Goal: Task Accomplishment & Management: Manage account settings

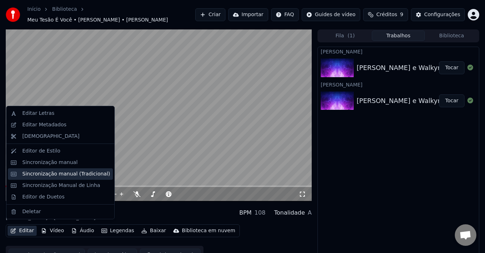
click at [59, 173] on div "Sincronização manual (Tradicional)" at bounding box center [66, 174] width 88 height 7
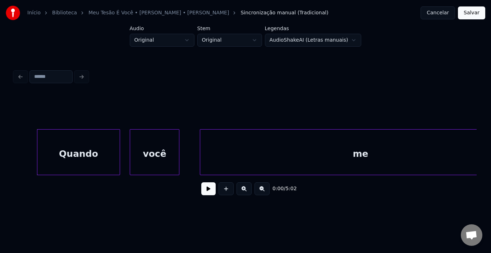
click at [209, 194] on button at bounding box center [208, 189] width 14 height 13
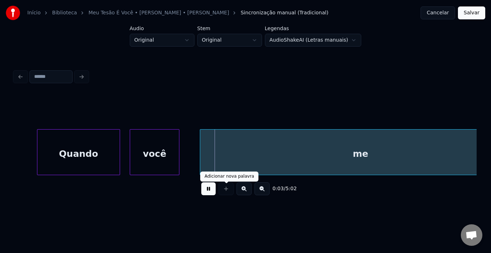
click at [207, 195] on button at bounding box center [208, 189] width 14 height 13
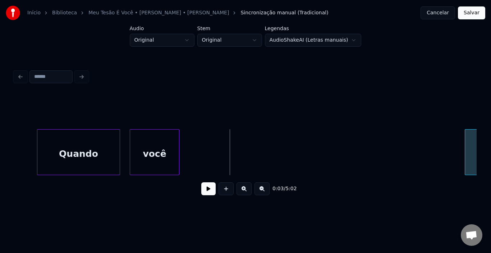
click at [465, 147] on div at bounding box center [466, 152] width 2 height 45
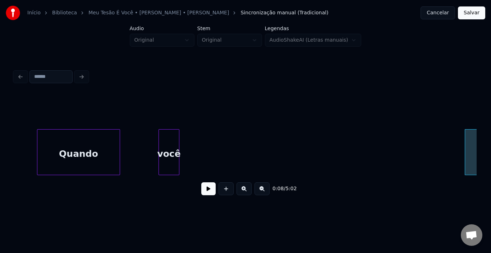
click at [161, 150] on div at bounding box center [160, 152] width 2 height 45
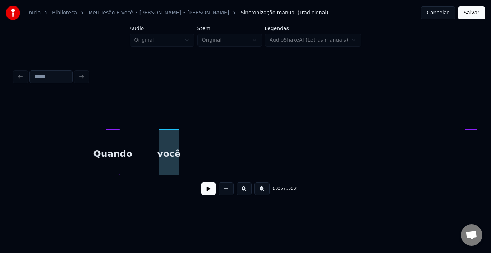
click at [106, 145] on div at bounding box center [107, 152] width 2 height 45
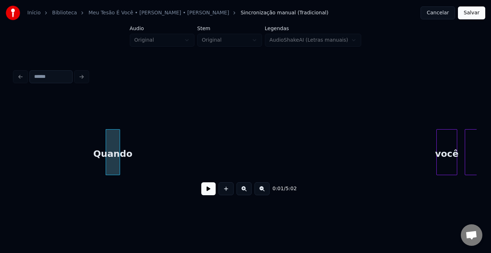
click at [450, 145] on div "você" at bounding box center [447, 154] width 20 height 49
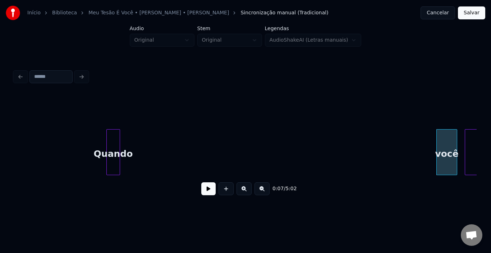
click at [109, 139] on div at bounding box center [108, 152] width 2 height 45
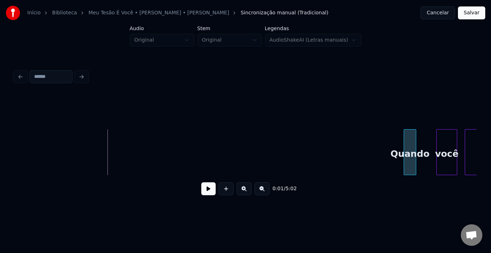
click at [413, 134] on div "Quando" at bounding box center [410, 154] width 12 height 49
click at [259, 191] on button at bounding box center [262, 189] width 15 height 13
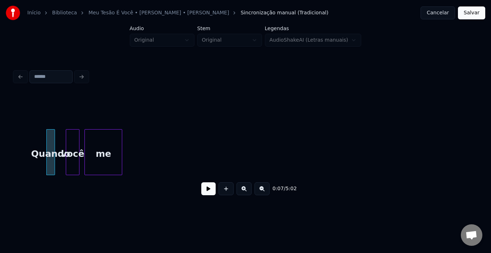
scroll to position [0, 244]
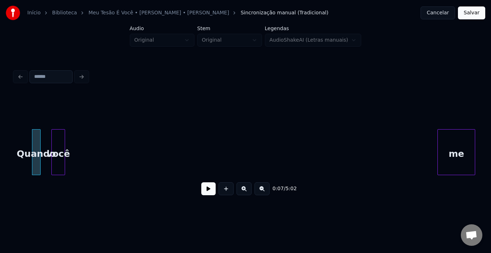
click at [455, 132] on div "me" at bounding box center [456, 154] width 37 height 49
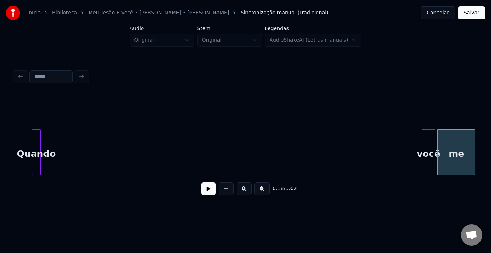
click at [429, 150] on div "você" at bounding box center [428, 154] width 13 height 49
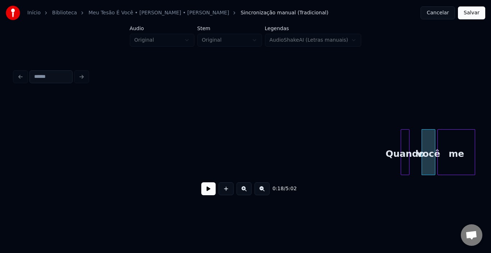
click at [407, 141] on div "Quando" at bounding box center [405, 154] width 8 height 49
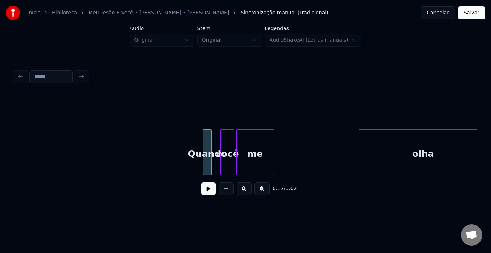
scroll to position [0, 460]
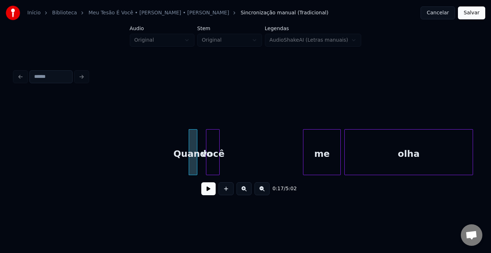
click at [328, 135] on div "me" at bounding box center [321, 154] width 37 height 49
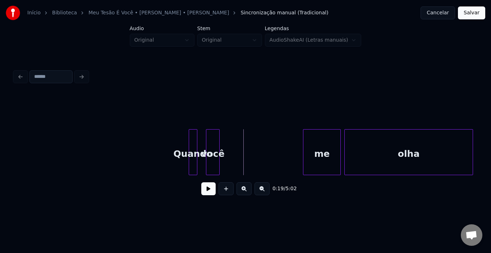
click at [208, 193] on button at bounding box center [208, 189] width 14 height 13
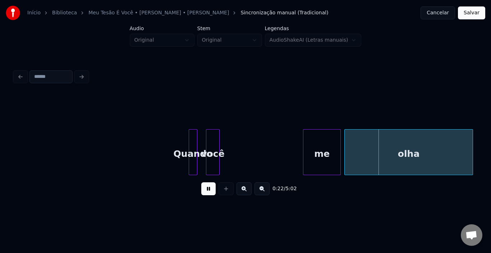
click at [208, 193] on button at bounding box center [208, 189] width 14 height 13
click at [262, 193] on button at bounding box center [262, 189] width 15 height 13
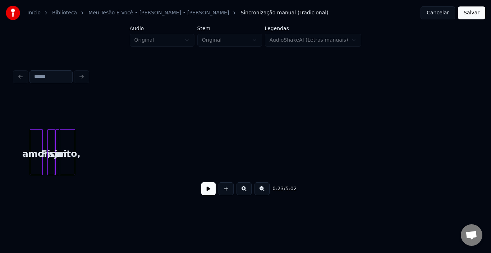
scroll to position [0, 43]
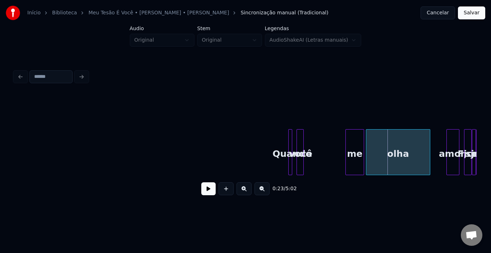
click at [208, 192] on button at bounding box center [208, 189] width 14 height 13
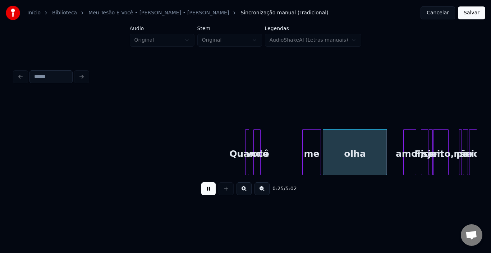
scroll to position [0, 115]
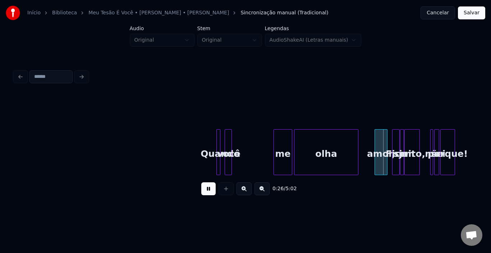
click at [210, 192] on button at bounding box center [208, 189] width 14 height 13
click at [346, 147] on div at bounding box center [346, 152] width 2 height 45
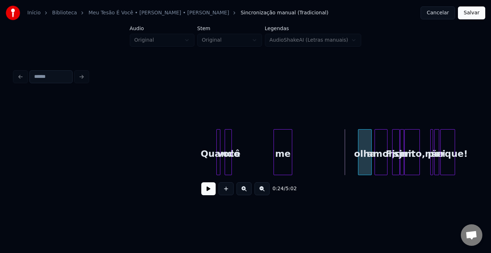
click at [365, 141] on div "olha" at bounding box center [364, 154] width 13 height 49
click at [346, 137] on div "me" at bounding box center [348, 154] width 18 height 49
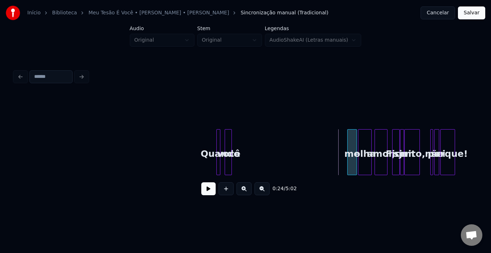
click at [348, 139] on div at bounding box center [349, 152] width 2 height 45
click at [240, 143] on div at bounding box center [239, 152] width 2 height 45
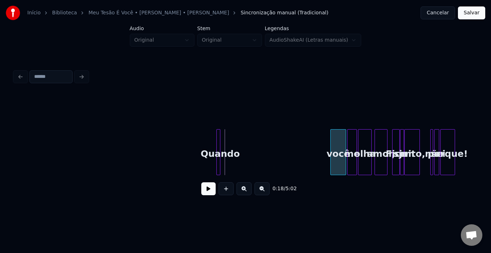
click at [338, 138] on div "você" at bounding box center [338, 154] width 15 height 49
click at [338, 141] on div at bounding box center [339, 152] width 2 height 45
click at [225, 142] on div at bounding box center [225, 152] width 2 height 45
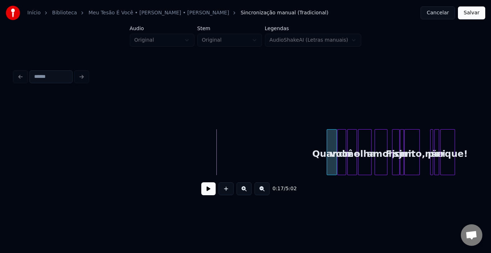
click at [332, 138] on div "Quando" at bounding box center [332, 154] width 10 height 49
click at [211, 193] on button at bounding box center [208, 189] width 14 height 13
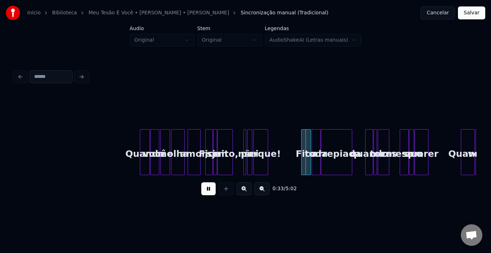
scroll to position [0, 360]
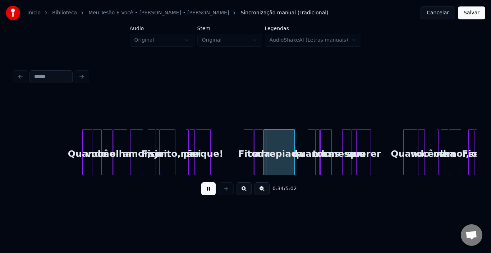
click at [246, 193] on button at bounding box center [244, 189] width 15 height 13
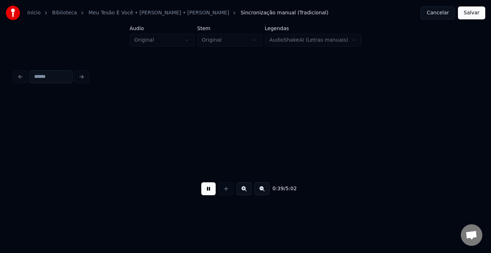
scroll to position [0, 1437]
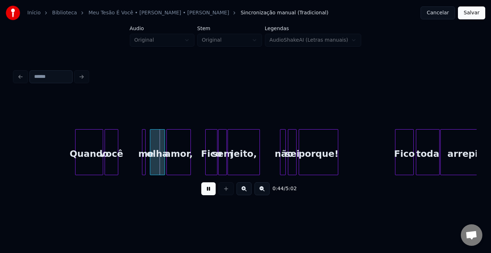
click at [207, 194] on button at bounding box center [208, 189] width 14 height 13
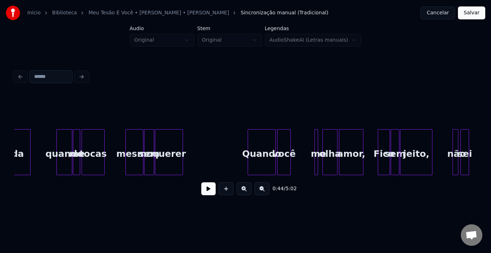
scroll to position [0, 1250]
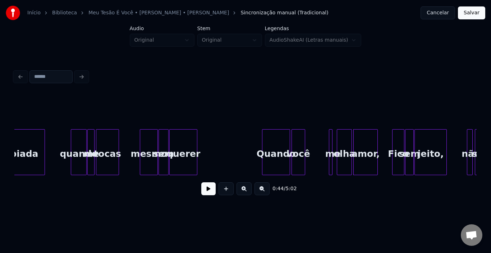
click at [90, 114] on div at bounding box center [245, 111] width 462 height 36
click at [209, 191] on button at bounding box center [208, 189] width 14 height 13
click at [207, 191] on button at bounding box center [208, 189] width 14 height 13
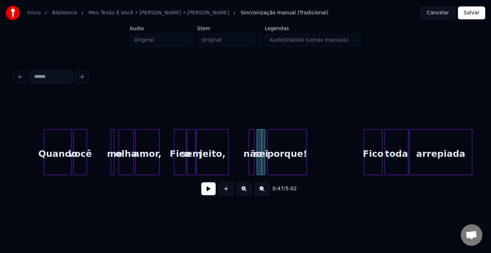
scroll to position [0, 1439]
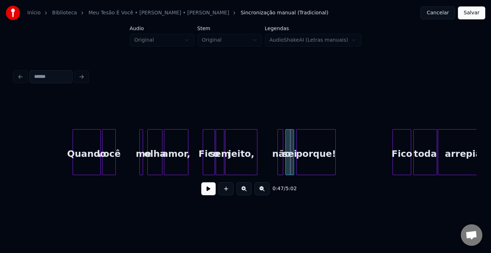
click at [129, 119] on div at bounding box center [245, 111] width 462 height 36
click at [213, 191] on button at bounding box center [208, 189] width 14 height 13
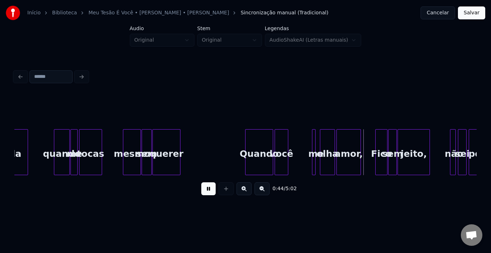
scroll to position [0, 1224]
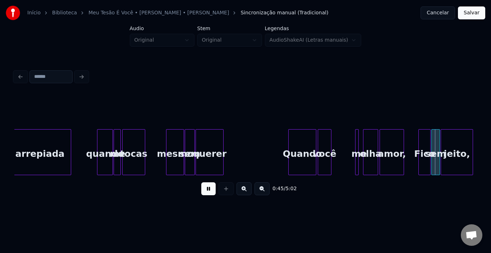
drag, startPoint x: 87, startPoint y: 143, endPoint x: 132, endPoint y: 177, distance: 56.1
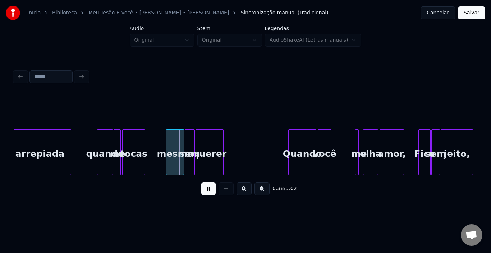
click at [202, 193] on button at bounding box center [208, 189] width 14 height 13
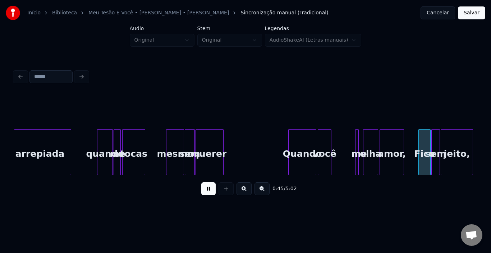
click at [202, 193] on button at bounding box center [208, 189] width 14 height 13
click at [209, 189] on button at bounding box center [208, 189] width 14 height 13
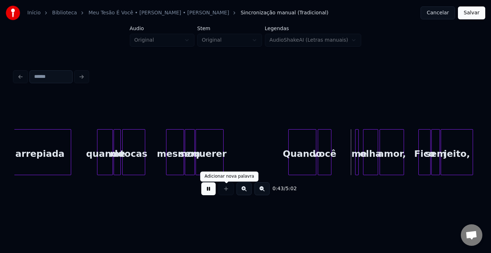
click at [217, 187] on div at bounding box center [226, 189] width 18 height 13
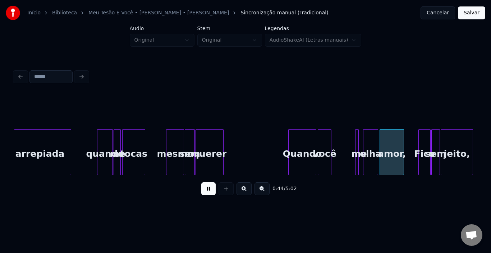
click at [207, 193] on button at bounding box center [208, 189] width 14 height 13
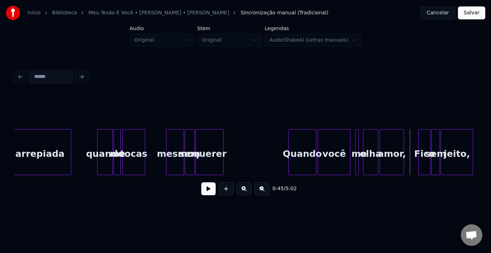
click at [350, 145] on div at bounding box center [349, 152] width 2 height 45
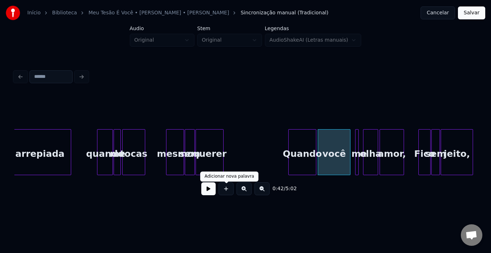
click at [213, 194] on button at bounding box center [208, 189] width 14 height 13
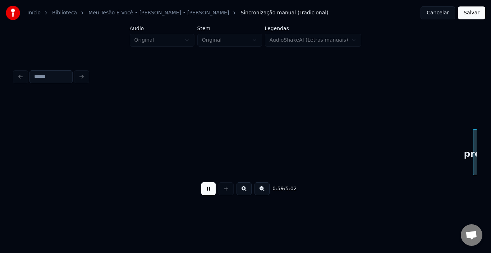
scroll to position [0, 2148]
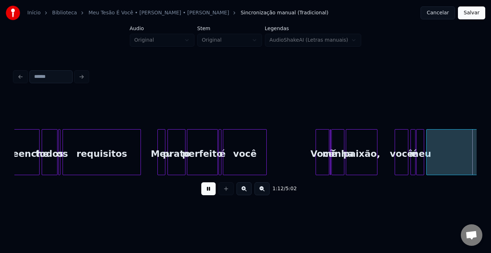
click at [203, 196] on button at bounding box center [208, 189] width 14 height 13
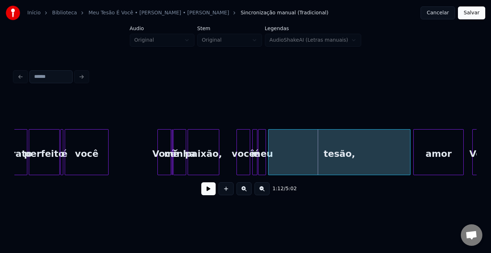
scroll to position [0, 2350]
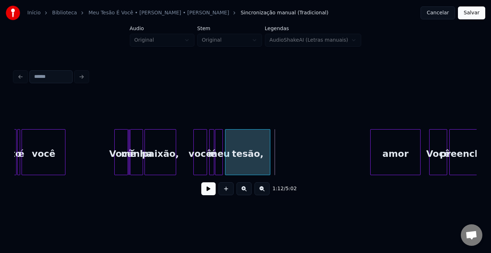
click at [269, 150] on div at bounding box center [269, 152] width 2 height 45
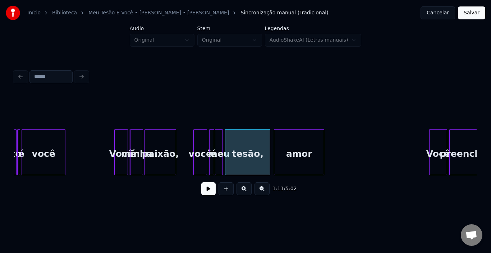
click at [287, 145] on div "amor" at bounding box center [299, 154] width 50 height 49
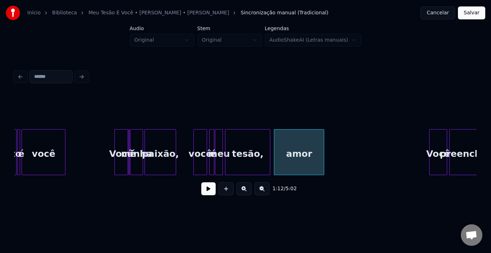
click at [204, 192] on button at bounding box center [208, 189] width 14 height 13
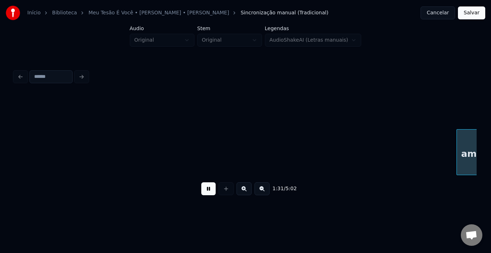
scroll to position [0, 3276]
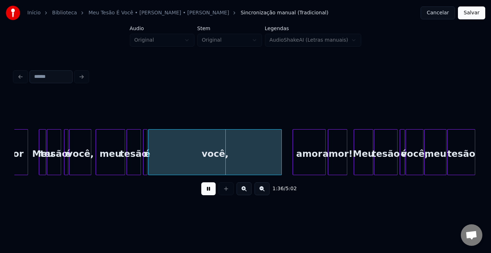
click at [204, 192] on button at bounding box center [208, 189] width 14 height 13
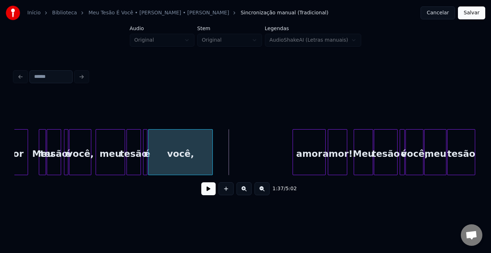
click at [212, 157] on div at bounding box center [211, 152] width 2 height 45
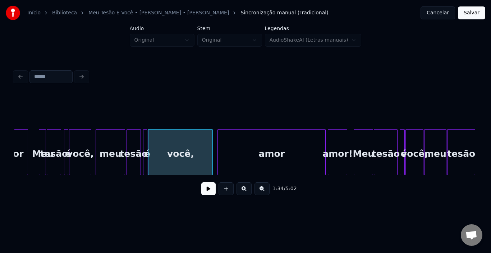
click at [218, 148] on div at bounding box center [219, 152] width 2 height 45
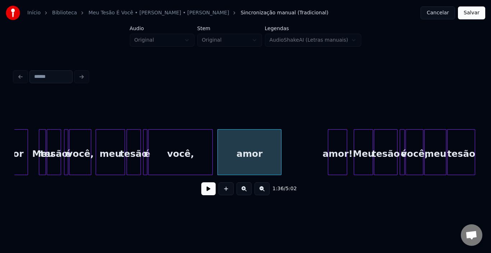
click at [281, 149] on div at bounding box center [280, 152] width 2 height 45
click at [205, 191] on button at bounding box center [208, 189] width 14 height 13
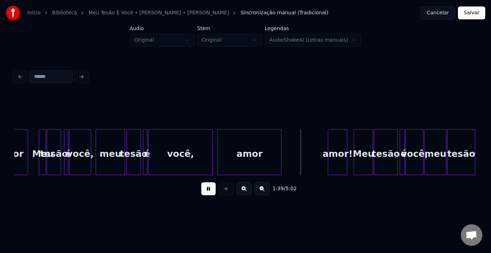
click at [205, 191] on button at bounding box center [208, 189] width 14 height 13
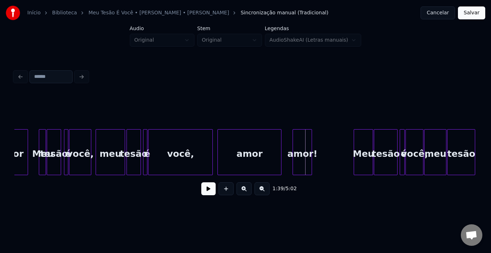
click at [302, 144] on div "amor!" at bounding box center [302, 154] width 19 height 49
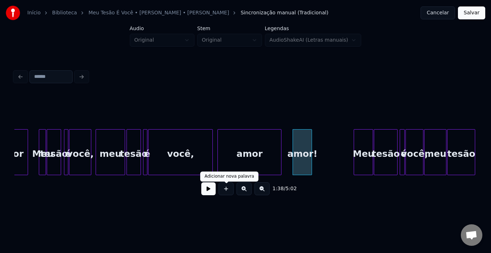
click at [211, 192] on button at bounding box center [208, 189] width 14 height 13
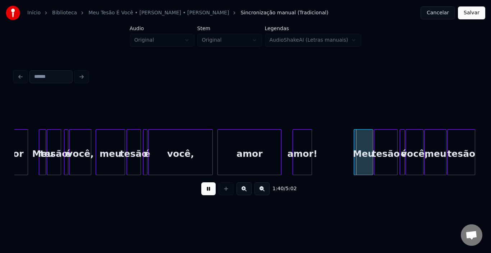
click at [312, 146] on div "amor!" at bounding box center [302, 154] width 19 height 49
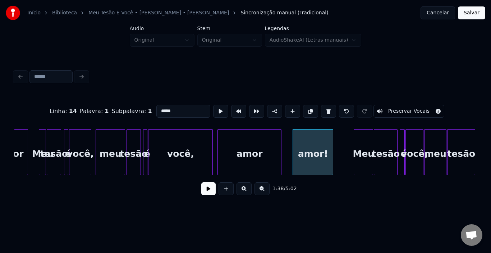
click at [331, 146] on div at bounding box center [332, 152] width 2 height 45
click at [208, 194] on button at bounding box center [208, 189] width 14 height 13
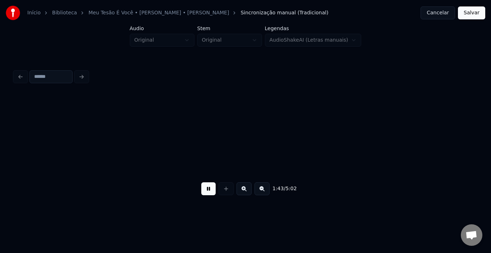
scroll to position [0, 3738]
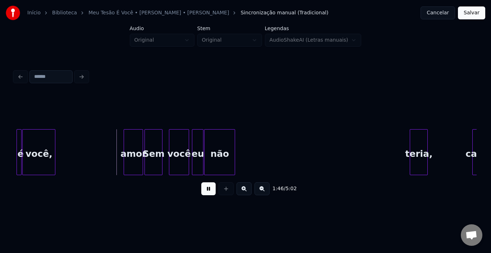
click at [208, 194] on button at bounding box center [208, 189] width 14 height 13
click at [134, 148] on div "amor" at bounding box center [133, 154] width 19 height 49
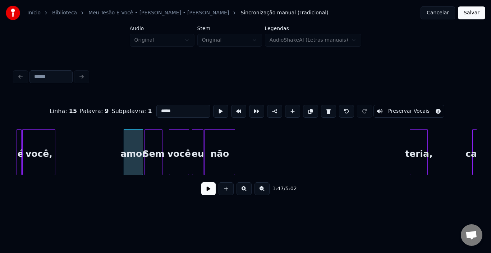
type input "****"
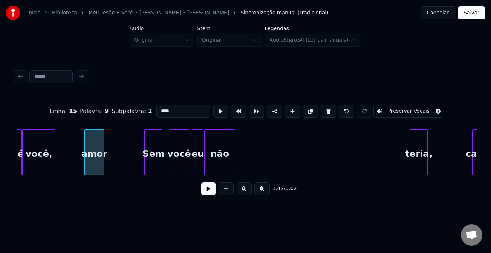
click at [95, 149] on div "amor" at bounding box center [94, 154] width 19 height 49
click at [112, 147] on div at bounding box center [112, 152] width 2 height 45
click at [213, 191] on button at bounding box center [208, 189] width 14 height 13
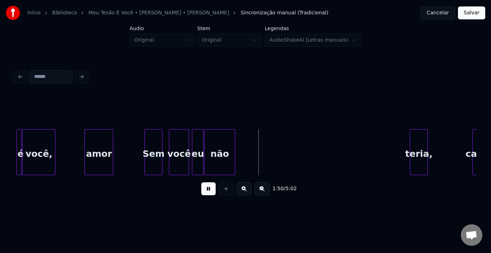
click at [213, 191] on button at bounding box center [208, 189] width 14 height 13
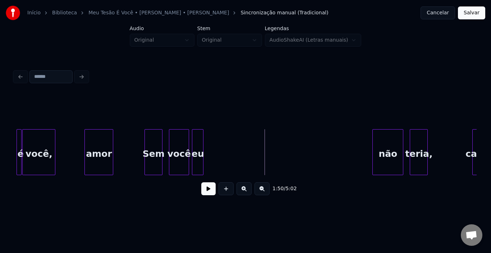
click at [382, 148] on div "não" at bounding box center [388, 154] width 30 height 49
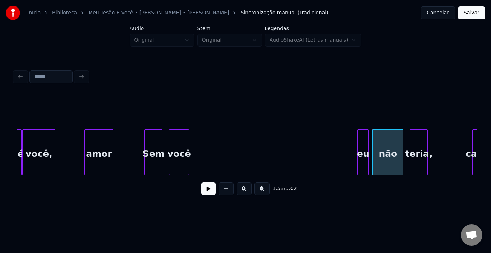
click at [363, 141] on div "eu" at bounding box center [363, 154] width 11 height 49
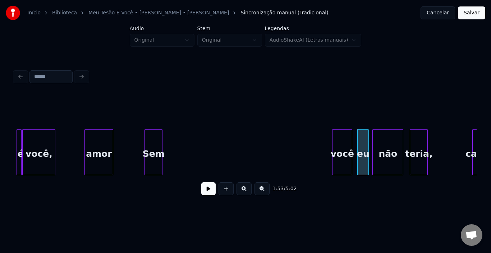
click at [343, 139] on div "você" at bounding box center [342, 154] width 19 height 49
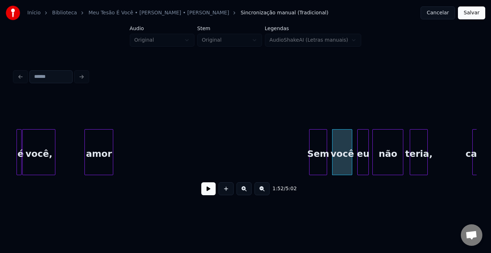
click at [319, 143] on div "Sem" at bounding box center [318, 154] width 17 height 49
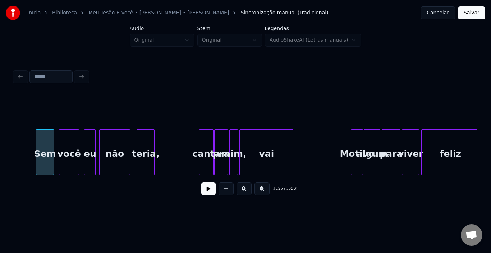
scroll to position [0, 4026]
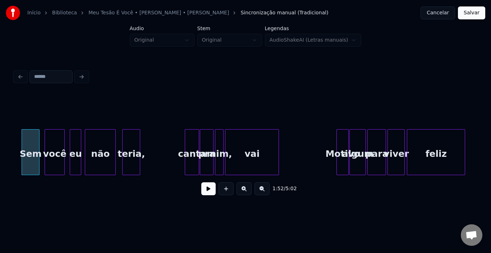
click at [185, 151] on div "canta" at bounding box center [192, 154] width 14 height 49
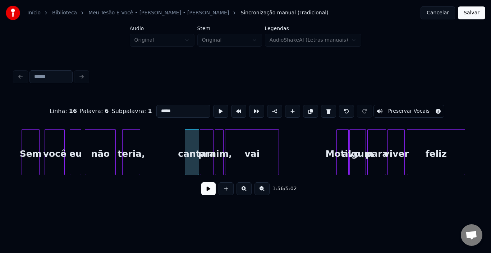
click at [201, 187] on div "1:56 / 5:02" at bounding box center [245, 189] width 451 height 16
click at [205, 189] on button at bounding box center [208, 189] width 14 height 13
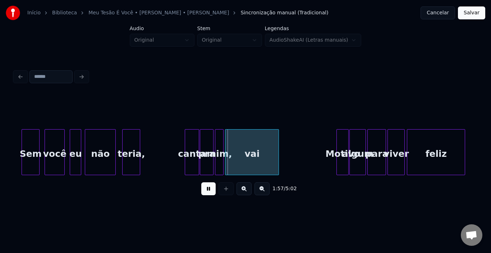
click at [205, 189] on button at bounding box center [208, 189] width 14 height 13
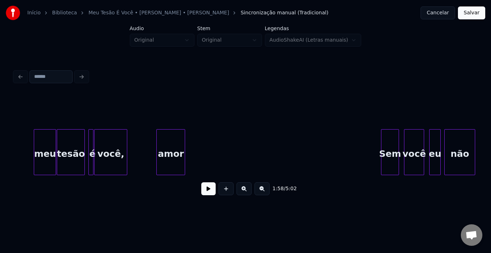
scroll to position [0, 3649]
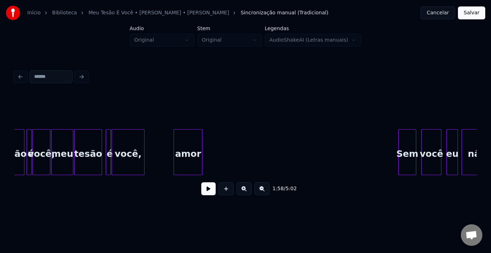
click at [210, 192] on button at bounding box center [208, 189] width 14 height 13
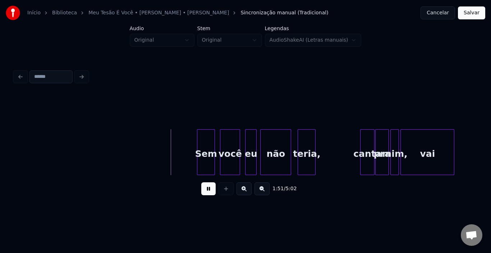
scroll to position [0, 3865]
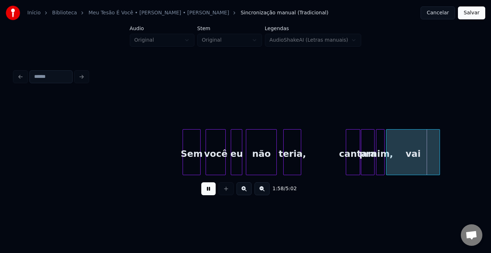
click at [208, 192] on button at bounding box center [208, 189] width 14 height 13
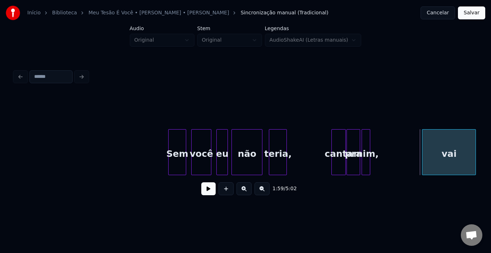
scroll to position [0, 3892]
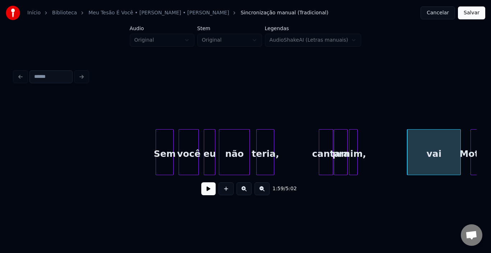
click at [457, 146] on div "vai" at bounding box center [433, 154] width 53 height 49
click at [421, 142] on div "vai" at bounding box center [433, 154] width 53 height 49
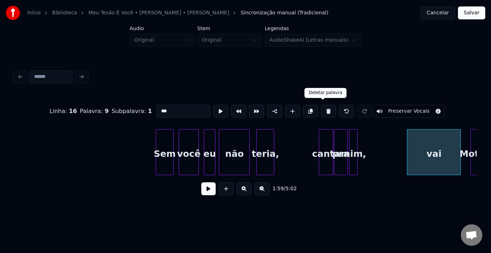
click at [321, 105] on button at bounding box center [328, 111] width 15 height 13
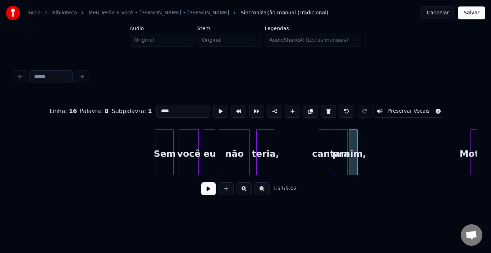
click at [353, 138] on div "mim," at bounding box center [353, 154] width 8 height 49
click at [326, 107] on button at bounding box center [328, 111] width 15 height 13
click at [343, 143] on div "pra" at bounding box center [340, 154] width 13 height 49
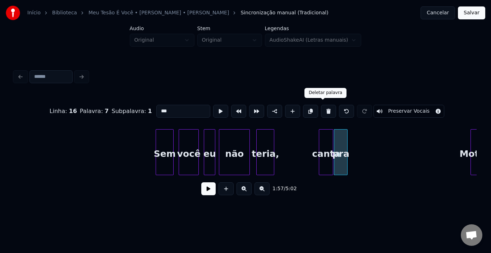
click at [324, 107] on button at bounding box center [328, 111] width 15 height 13
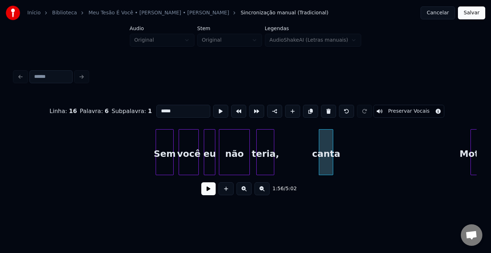
click at [329, 145] on div "canta" at bounding box center [326, 154] width 14 height 49
click at [325, 107] on button at bounding box center [328, 111] width 15 height 13
type input "******"
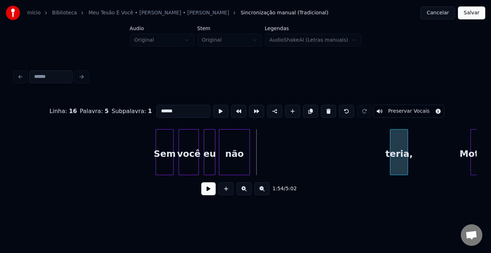
click at [397, 143] on div "teria," at bounding box center [398, 154] width 17 height 49
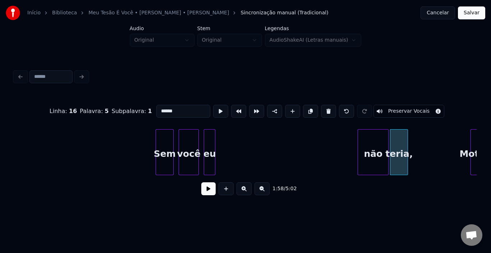
click at [374, 139] on div "não" at bounding box center [373, 154] width 30 height 49
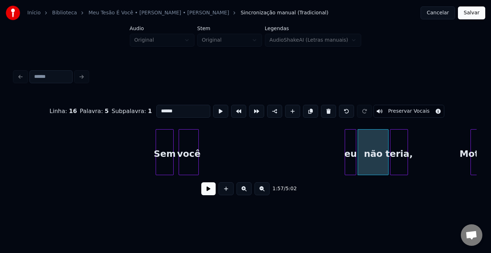
click at [349, 142] on div "eu" at bounding box center [350, 154] width 11 height 49
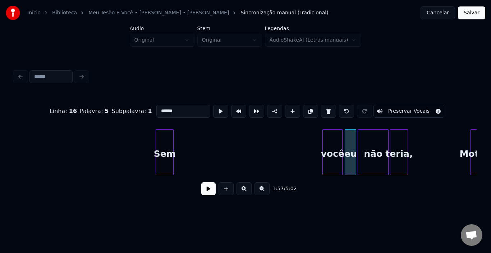
click at [333, 140] on div "você" at bounding box center [332, 154] width 19 height 49
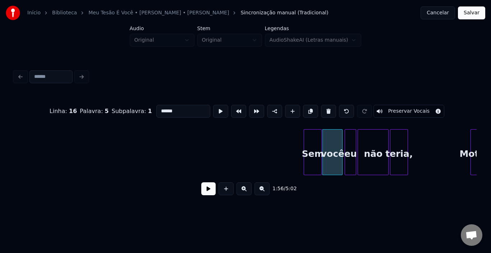
click at [311, 141] on div "Sem" at bounding box center [312, 154] width 17 height 49
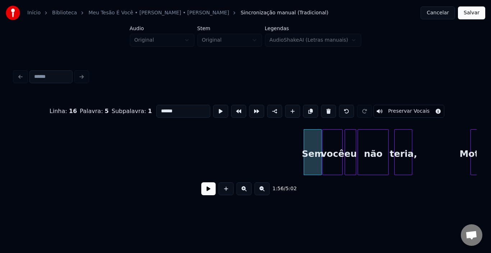
click at [403, 148] on div "teria," at bounding box center [403, 154] width 17 height 49
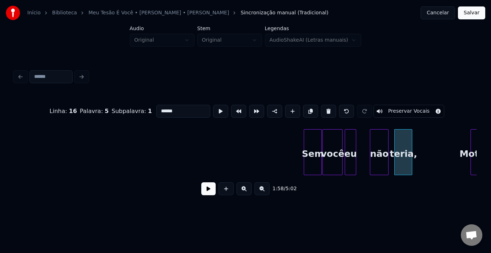
click at [371, 150] on div at bounding box center [371, 152] width 2 height 45
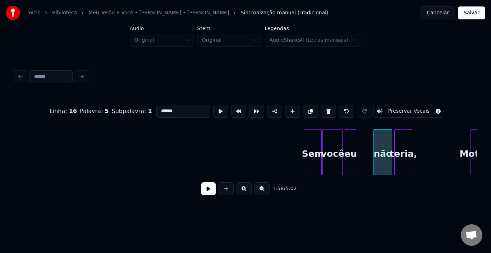
click at [380, 142] on div "não" at bounding box center [383, 154] width 18 height 49
click at [366, 139] on div "eu" at bounding box center [366, 154] width 11 height 49
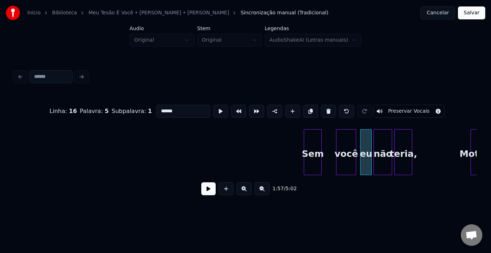
click at [349, 143] on div "você" at bounding box center [345, 154] width 19 height 49
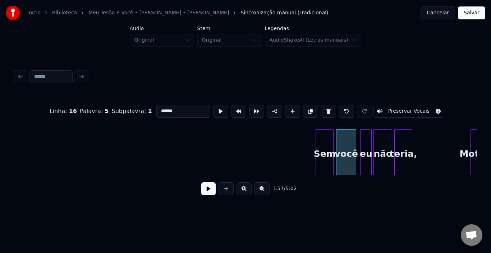
click at [327, 141] on div "Sem" at bounding box center [324, 154] width 17 height 49
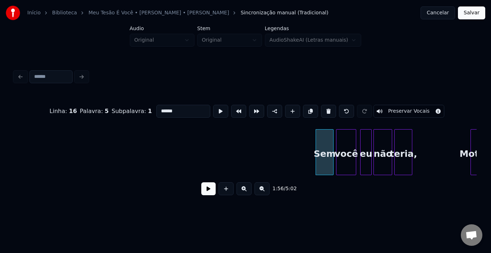
click at [213, 193] on button at bounding box center [208, 189] width 14 height 13
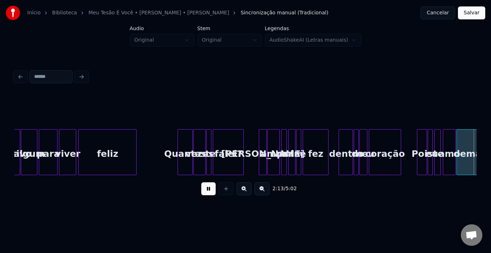
scroll to position [0, 4816]
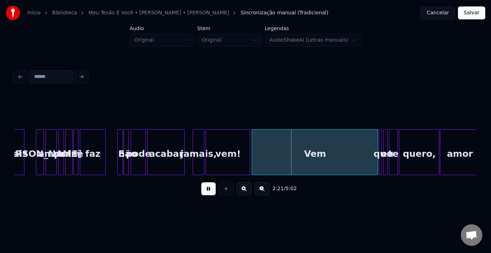
click at [209, 192] on button at bounding box center [208, 189] width 14 height 13
click at [229, 150] on div "vem!" at bounding box center [228, 154] width 44 height 49
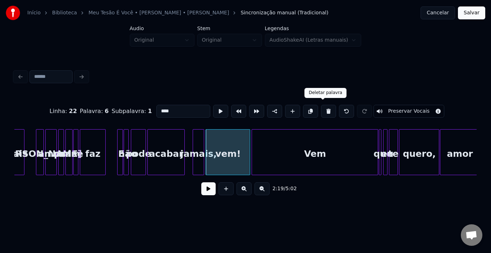
click at [325, 109] on button at bounding box center [328, 111] width 15 height 13
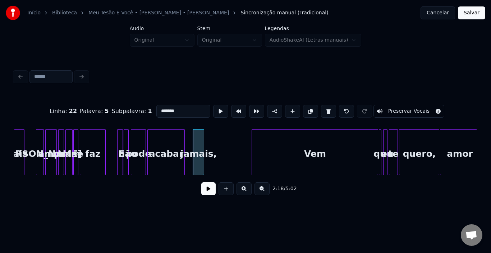
click at [204, 154] on div "jamais," at bounding box center [198, 154] width 11 height 49
click at [185, 108] on input "*******" at bounding box center [183, 111] width 54 height 13
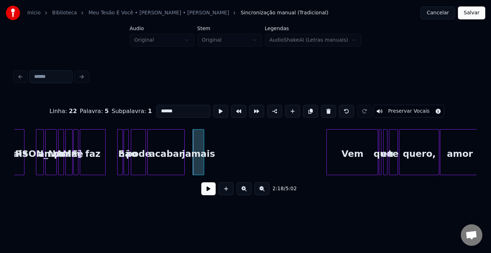
click at [328, 149] on div at bounding box center [328, 152] width 2 height 45
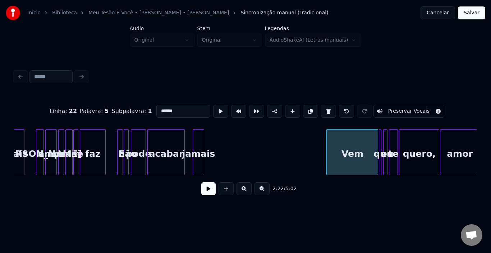
type input "******"
click at [203, 193] on button at bounding box center [208, 189] width 14 height 13
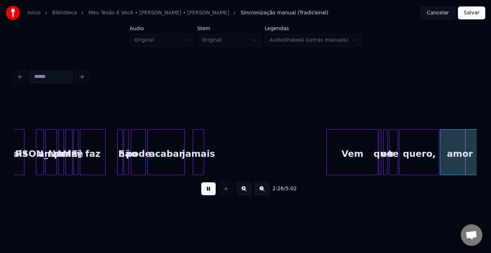
click at [204, 194] on button at bounding box center [208, 189] width 14 height 13
click at [219, 145] on div at bounding box center [219, 152] width 2 height 45
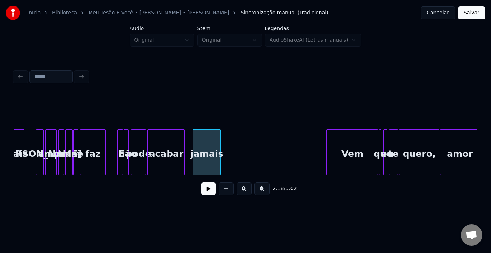
click at [334, 154] on div "Vem" at bounding box center [352, 154] width 51 height 49
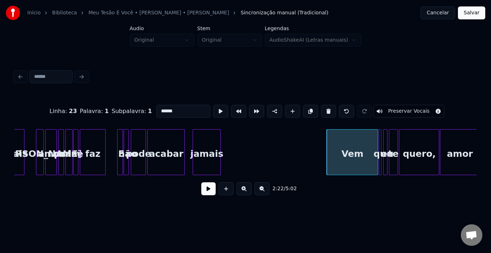
type input "***"
click at [214, 195] on button at bounding box center [208, 189] width 14 height 13
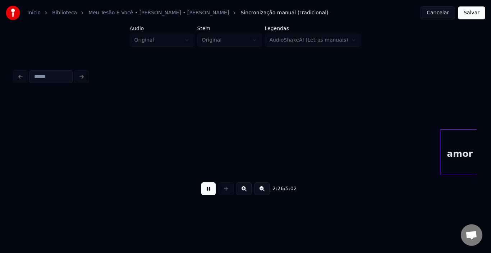
scroll to position [0, 5279]
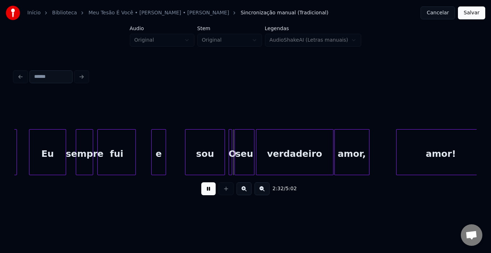
click at [209, 196] on button at bounding box center [208, 189] width 14 height 13
click at [157, 148] on div at bounding box center [158, 152] width 2 height 45
click at [145, 147] on div "e" at bounding box center [145, 154] width 7 height 49
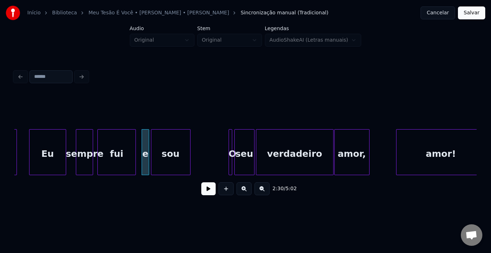
click at [175, 144] on div "sou" at bounding box center [170, 154] width 39 height 49
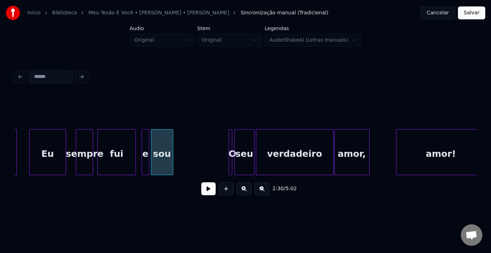
click at [172, 150] on div at bounding box center [172, 152] width 2 height 45
click at [188, 142] on div at bounding box center [189, 152] width 2 height 45
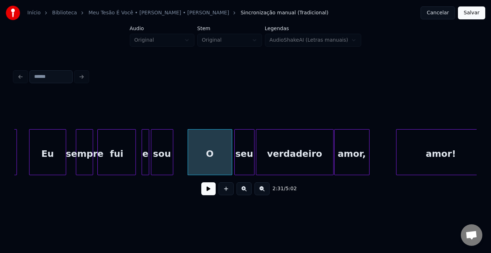
click at [120, 146] on div "fui" at bounding box center [116, 154] width 37 height 49
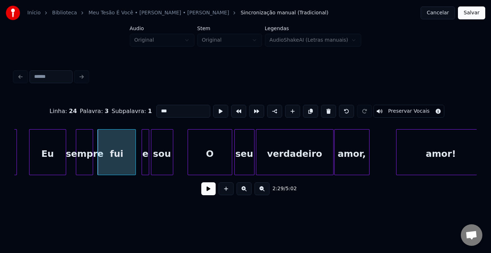
click at [205, 192] on button at bounding box center [208, 189] width 14 height 13
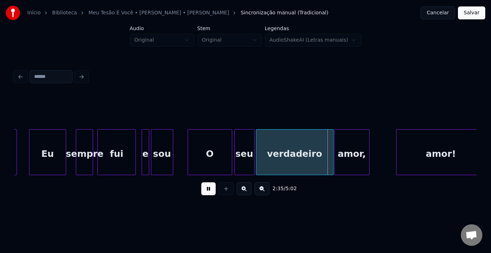
click at [205, 192] on button at bounding box center [208, 189] width 14 height 13
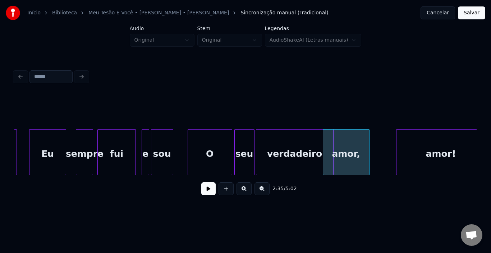
click at [323, 151] on div at bounding box center [324, 152] width 2 height 45
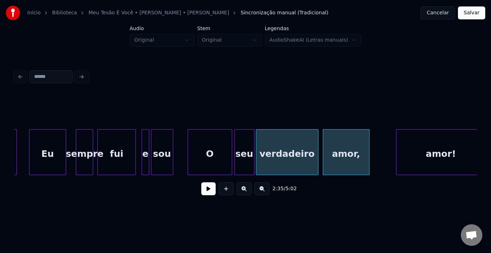
click at [317, 147] on div at bounding box center [317, 152] width 2 height 45
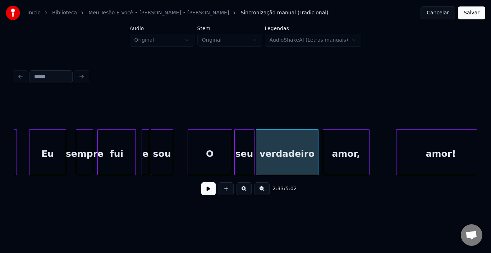
click at [206, 191] on button at bounding box center [208, 189] width 14 height 13
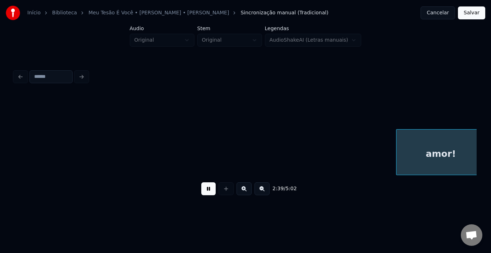
scroll to position [0, 5742]
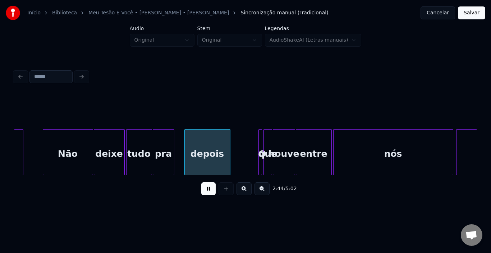
click at [206, 191] on button at bounding box center [208, 189] width 14 height 13
click at [179, 148] on div at bounding box center [178, 152] width 2 height 45
click at [209, 191] on button at bounding box center [208, 189] width 14 height 13
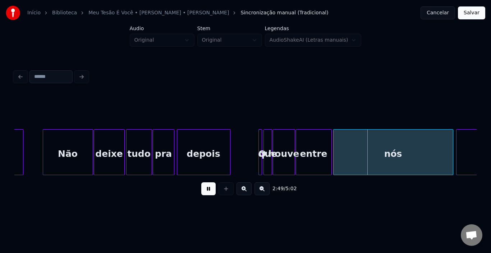
click at [214, 200] on div "2:49 / 5:02" at bounding box center [245, 188] width 462 height 27
click at [206, 186] on button at bounding box center [208, 189] width 14 height 13
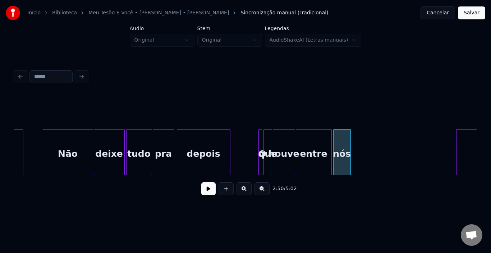
click at [349, 148] on div at bounding box center [349, 152] width 2 height 45
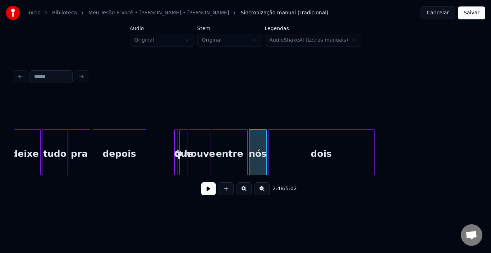
click at [362, 145] on div "dois" at bounding box center [322, 154] width 106 height 49
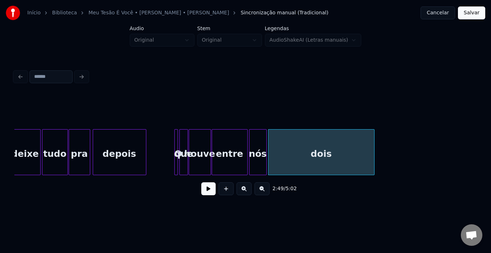
click at [374, 151] on div "dois" at bounding box center [321, 152] width 106 height 46
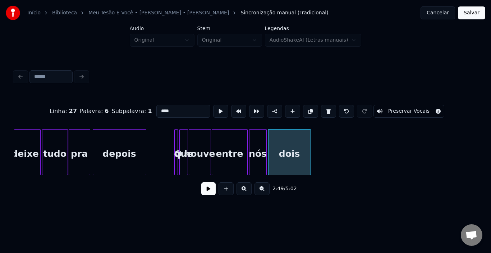
click at [310, 154] on div at bounding box center [309, 152] width 2 height 45
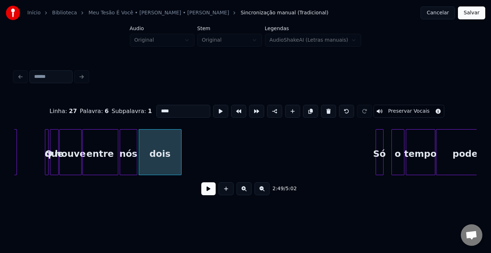
scroll to position [0, 5970]
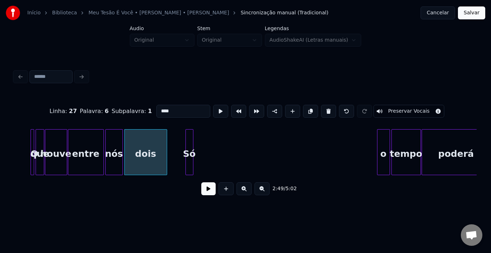
click at [190, 137] on div "Só" at bounding box center [189, 154] width 7 height 49
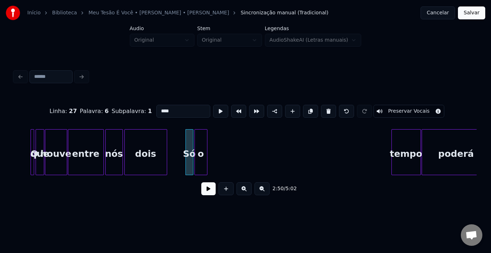
click at [200, 141] on div "o" at bounding box center [201, 154] width 12 height 49
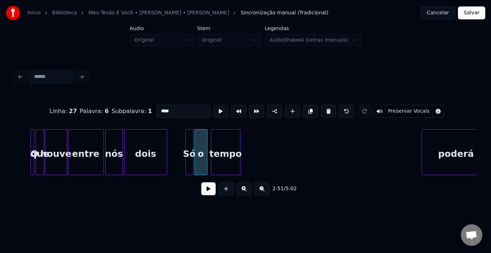
click at [230, 139] on div "tempo" at bounding box center [225, 154] width 29 height 49
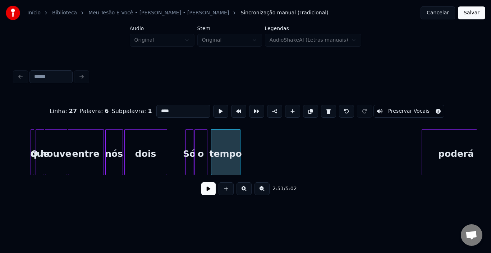
scroll to position [0, 5982]
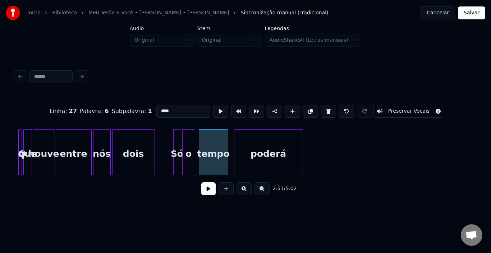
click at [270, 141] on div "poderá" at bounding box center [268, 154] width 68 height 49
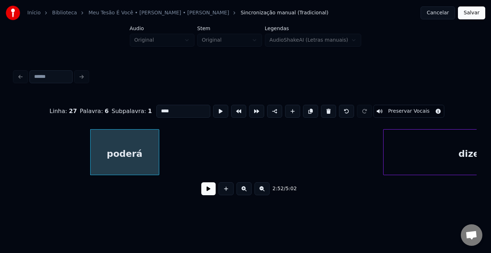
scroll to position [0, 6257]
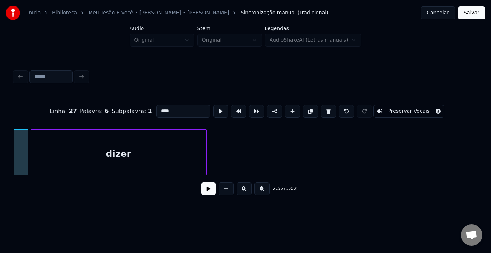
click at [184, 154] on div "dizer" at bounding box center [118, 154] width 175 height 49
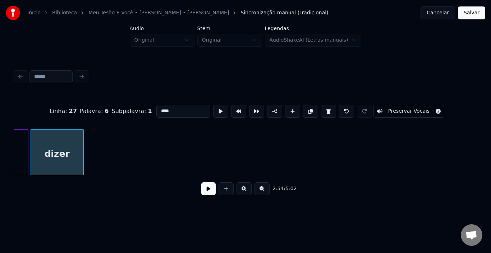
click at [82, 155] on div at bounding box center [82, 152] width 2 height 45
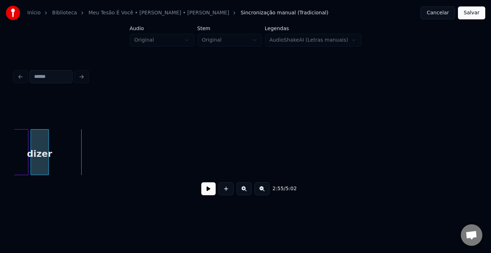
click at [47, 148] on div at bounding box center [47, 152] width 2 height 45
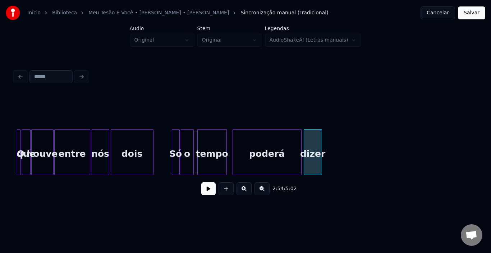
scroll to position [0, 5969]
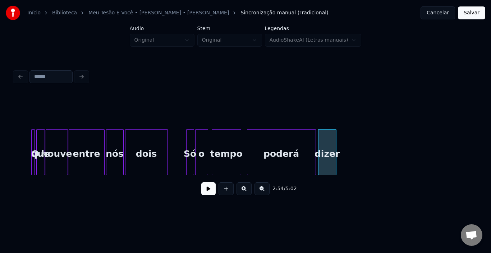
click at [157, 151] on div "dois" at bounding box center [146, 154] width 42 height 49
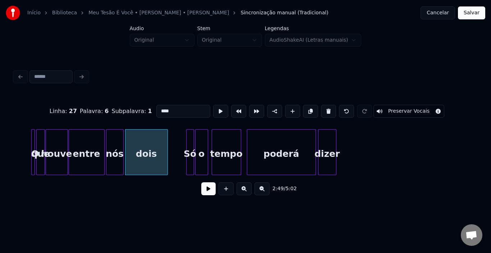
click at [209, 192] on button at bounding box center [208, 189] width 14 height 13
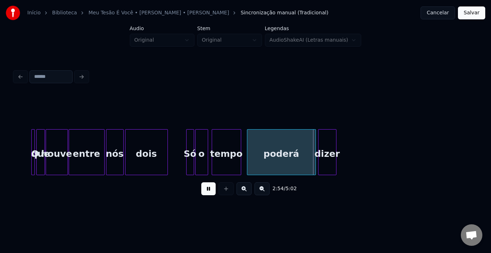
click at [209, 192] on button at bounding box center [208, 189] width 14 height 13
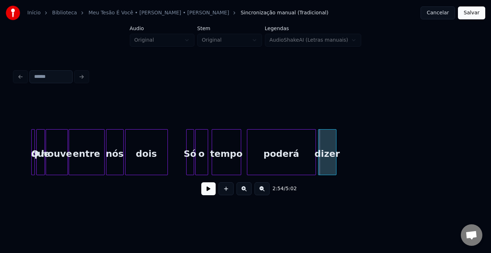
click at [310, 155] on div "poderá" at bounding box center [281, 154] width 68 height 49
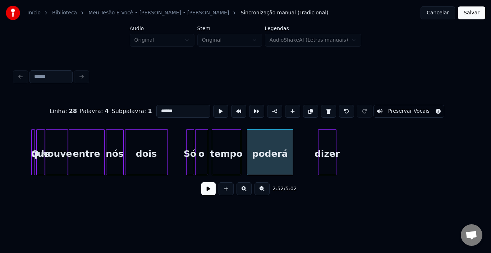
click at [291, 154] on div at bounding box center [292, 152] width 2 height 45
click at [297, 145] on div at bounding box center [298, 152] width 2 height 45
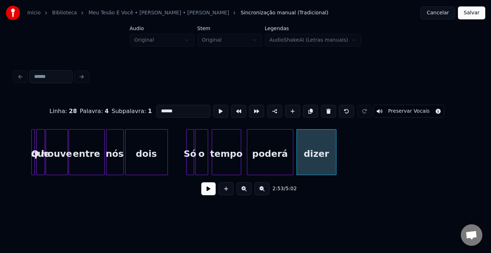
click at [212, 189] on button at bounding box center [208, 189] width 14 height 13
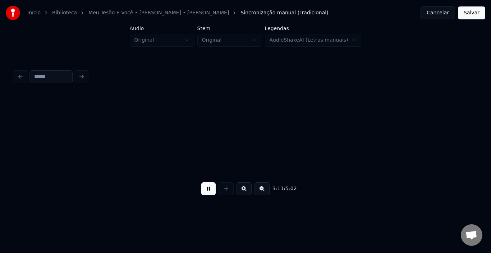
scroll to position [0, 6895]
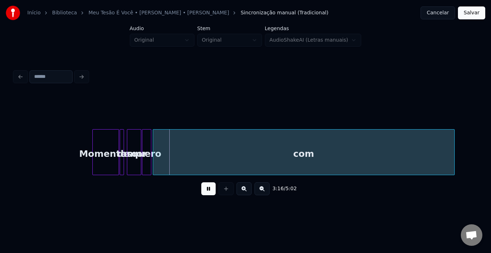
click at [212, 189] on button at bounding box center [208, 189] width 14 height 13
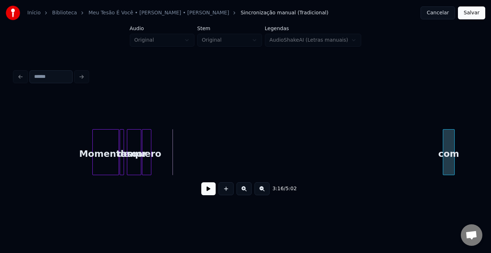
click at [444, 147] on div at bounding box center [444, 152] width 2 height 45
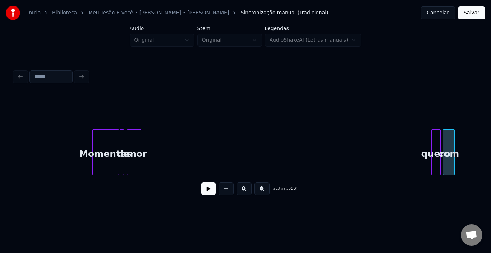
click at [434, 146] on div "quero" at bounding box center [436, 154] width 9 height 49
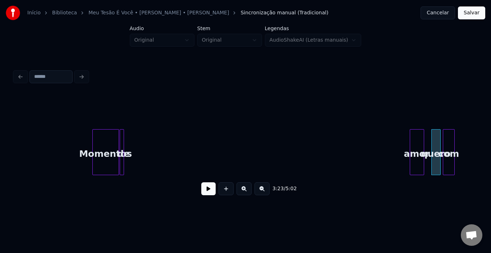
click at [418, 139] on div "amor" at bounding box center [417, 154] width 14 height 49
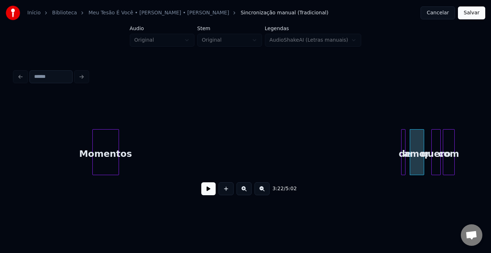
click at [408, 143] on div "de" at bounding box center [405, 154] width 7 height 49
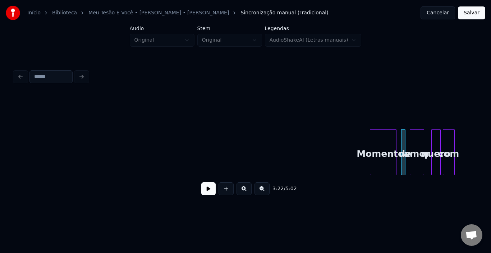
click at [384, 140] on div "Momentos" at bounding box center [383, 154] width 26 height 49
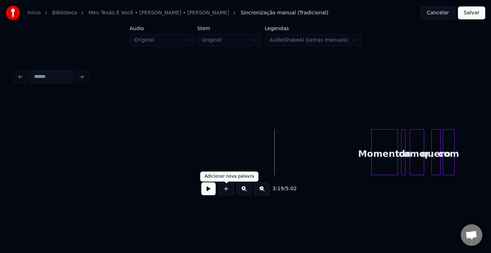
click at [206, 196] on button at bounding box center [208, 189] width 14 height 13
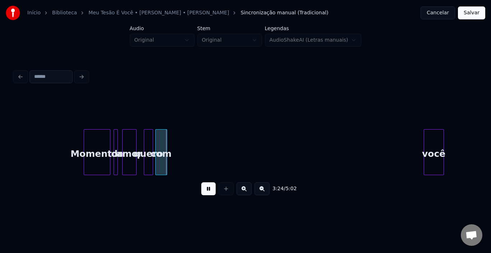
scroll to position [0, 7197]
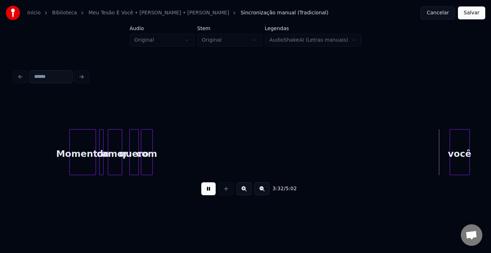
click at [461, 141] on div "você" at bounding box center [459, 154] width 19 height 49
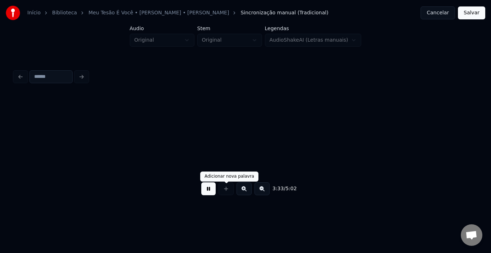
scroll to position [0, 7659]
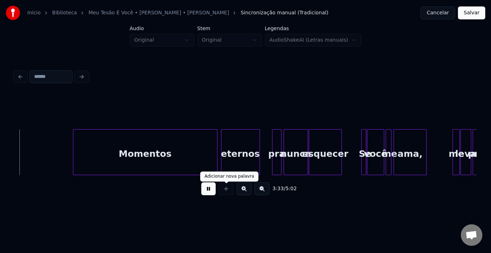
click at [214, 193] on button at bounding box center [208, 189] width 14 height 13
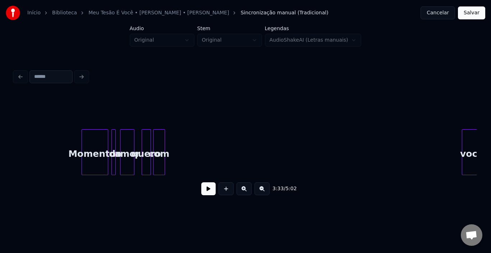
scroll to position [0, 7156]
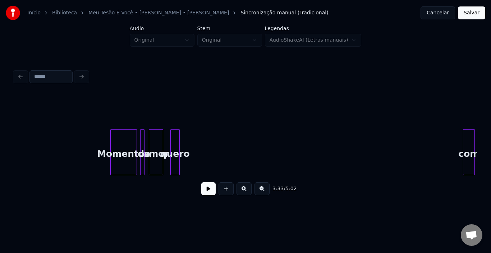
click at [469, 142] on div "com" at bounding box center [468, 154] width 11 height 49
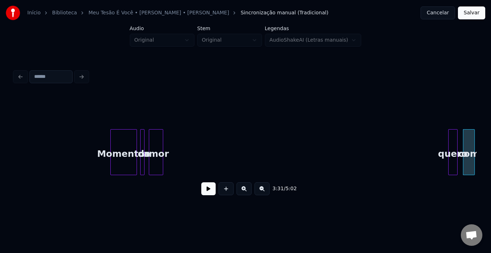
click at [453, 140] on div "quero" at bounding box center [453, 154] width 9 height 49
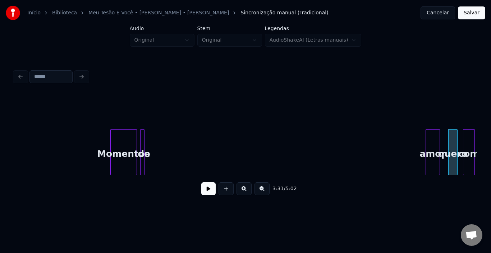
click at [434, 143] on div "amor" at bounding box center [433, 154] width 14 height 49
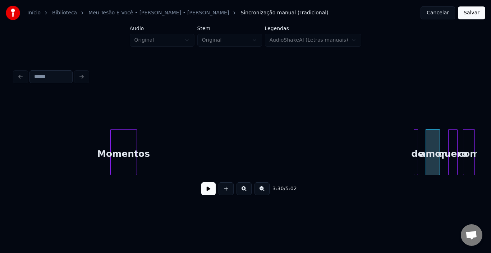
click at [420, 142] on div "de" at bounding box center [417, 154] width 7 height 49
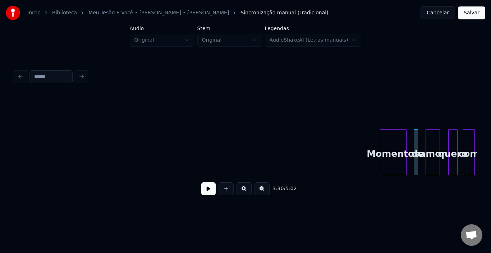
click at [390, 140] on div "Momentos" at bounding box center [393, 154] width 26 height 49
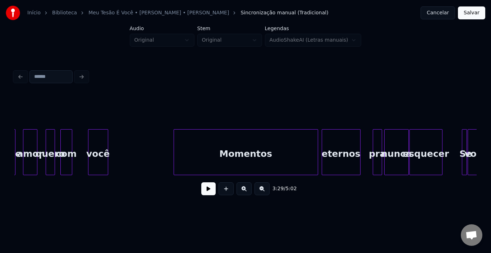
scroll to position [0, 7573]
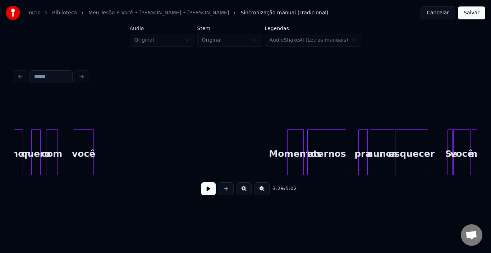
click at [288, 148] on div at bounding box center [289, 152] width 2 height 45
click at [205, 191] on button at bounding box center [208, 189] width 14 height 13
click at [207, 191] on button at bounding box center [208, 189] width 14 height 13
click at [259, 134] on div "você" at bounding box center [264, 154] width 19 height 49
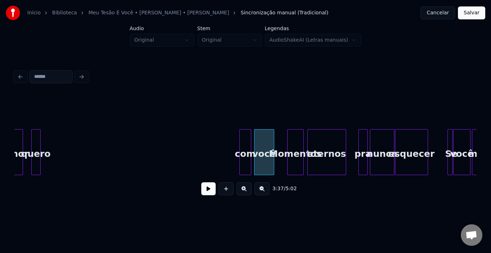
click at [244, 136] on div "com" at bounding box center [245, 154] width 11 height 49
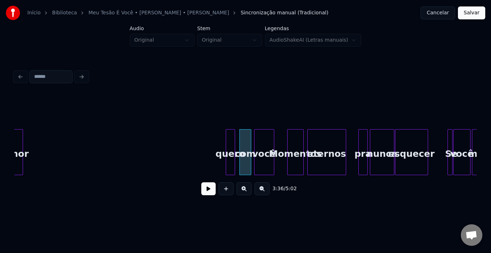
click at [230, 138] on div "quero" at bounding box center [230, 154] width 9 height 49
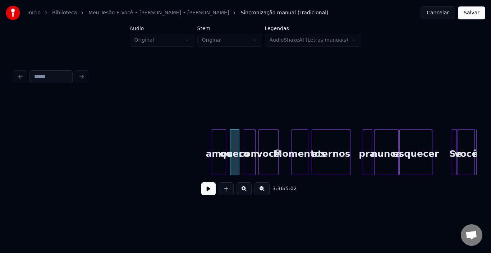
click at [215, 139] on div "amor" at bounding box center [219, 154] width 14 height 49
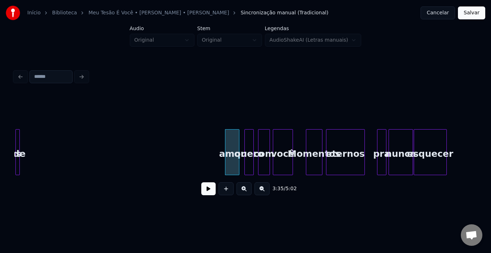
scroll to position [0, 7482]
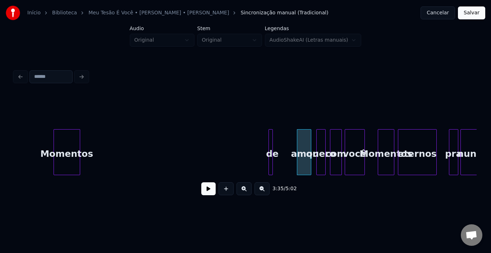
click at [273, 144] on div "de" at bounding box center [272, 154] width 7 height 49
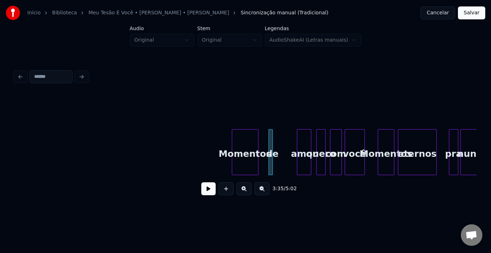
click at [238, 140] on div "Momentos" at bounding box center [245, 154] width 26 height 49
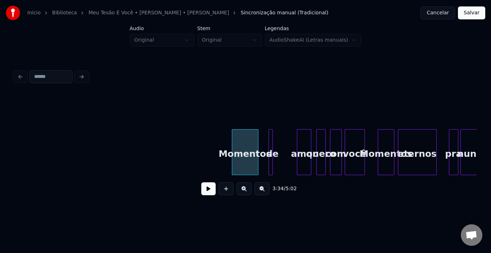
click at [207, 191] on button at bounding box center [208, 189] width 14 height 13
click at [205, 196] on button at bounding box center [208, 189] width 14 height 13
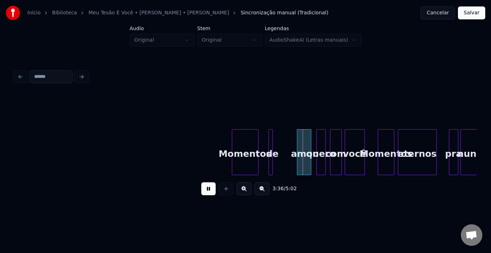
click at [210, 194] on button at bounding box center [208, 189] width 14 height 13
click at [237, 140] on div "Momentos" at bounding box center [242, 154] width 26 height 49
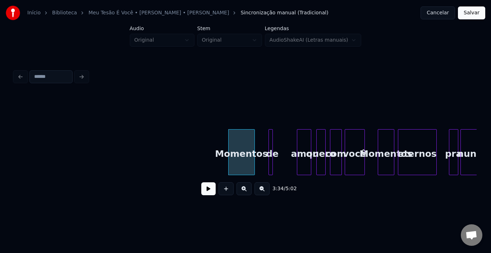
click at [214, 190] on button at bounding box center [208, 189] width 14 height 13
click at [212, 190] on button at bounding box center [208, 189] width 14 height 13
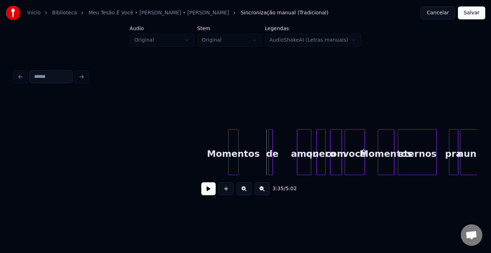
click at [237, 143] on div at bounding box center [237, 152] width 2 height 45
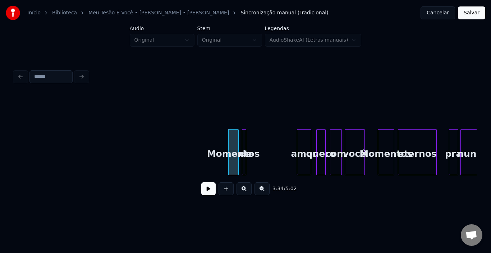
click at [249, 142] on div "de" at bounding box center [245, 154] width 7 height 49
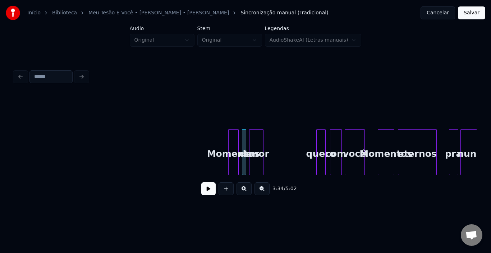
click at [258, 142] on div "amor" at bounding box center [256, 154] width 14 height 49
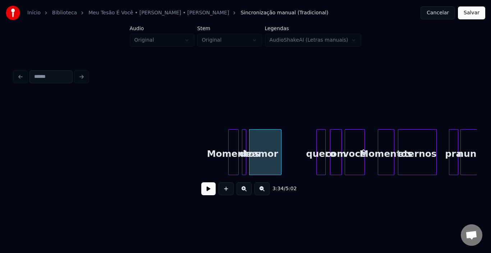
click at [280, 144] on div at bounding box center [280, 152] width 2 height 45
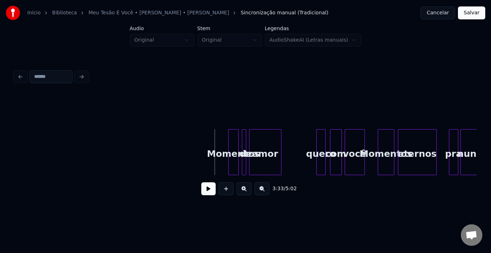
click at [215, 188] on button at bounding box center [208, 189] width 14 height 13
click at [292, 144] on div "quero" at bounding box center [292, 154] width 9 height 49
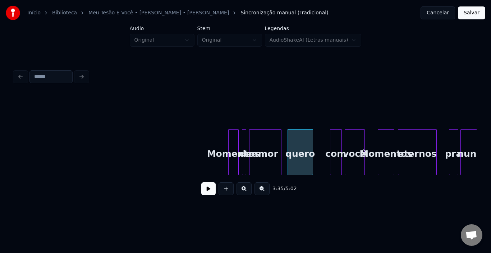
click at [312, 144] on div at bounding box center [312, 152] width 2 height 45
click at [320, 141] on div "com" at bounding box center [322, 154] width 11 height 49
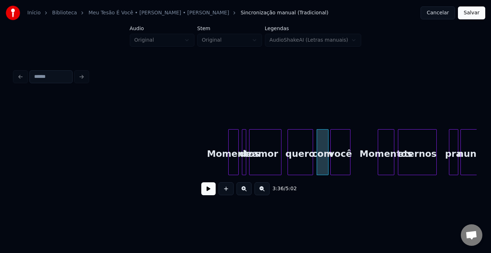
click at [336, 142] on div "você" at bounding box center [340, 154] width 19 height 49
click at [204, 196] on button at bounding box center [208, 189] width 14 height 13
click at [361, 145] on div at bounding box center [360, 152] width 2 height 45
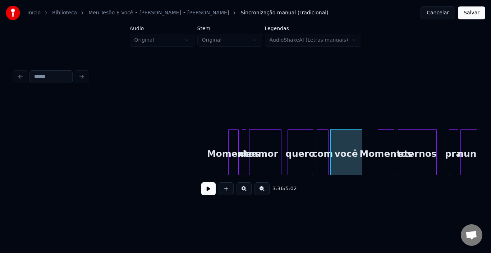
click at [208, 191] on button at bounding box center [208, 189] width 14 height 13
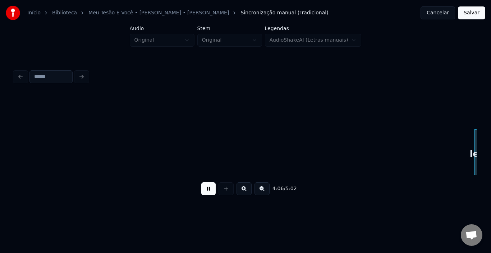
scroll to position [0, 8870]
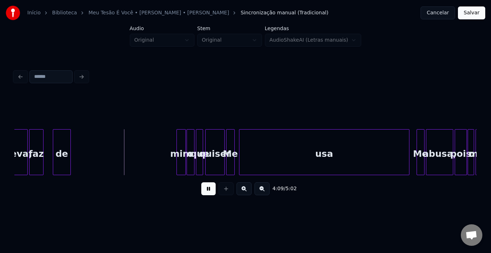
click at [202, 192] on button at bounding box center [208, 189] width 14 height 13
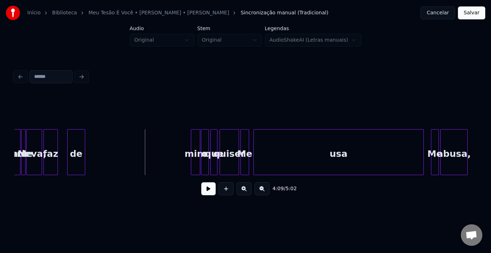
scroll to position [0, 8769]
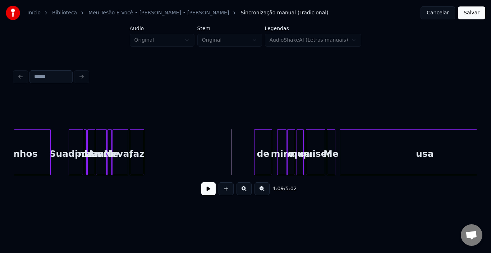
click at [263, 145] on div "de" at bounding box center [263, 154] width 17 height 49
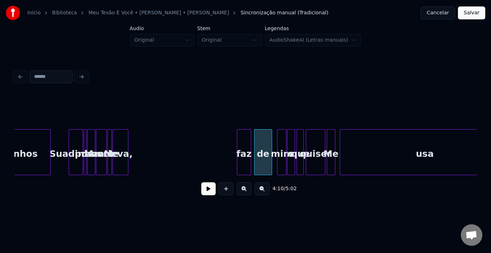
click at [243, 140] on div "faz" at bounding box center [244, 154] width 14 height 49
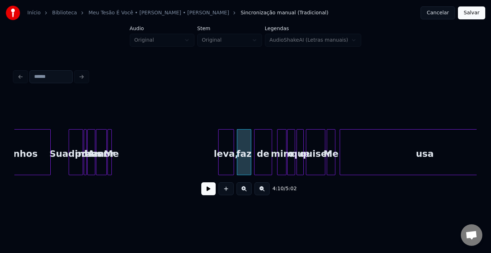
click at [227, 139] on div "leva," at bounding box center [226, 154] width 15 height 49
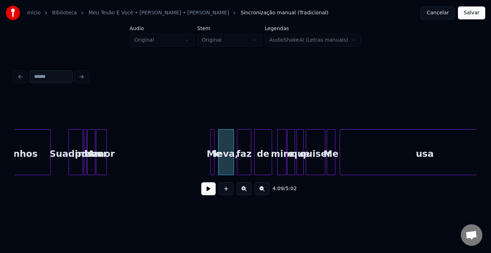
click at [215, 142] on div "Me" at bounding box center [214, 154] width 7 height 49
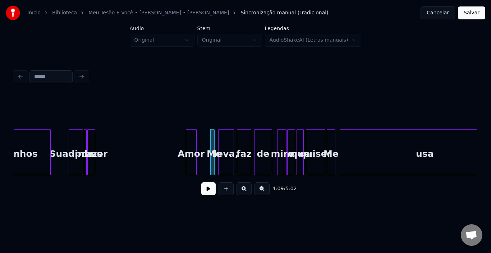
click at [193, 141] on div "Amor" at bounding box center [191, 154] width 10 height 49
click at [205, 141] on div at bounding box center [204, 152] width 2 height 45
click at [206, 193] on button at bounding box center [208, 189] width 14 height 13
click at [203, 193] on button at bounding box center [208, 189] width 14 height 13
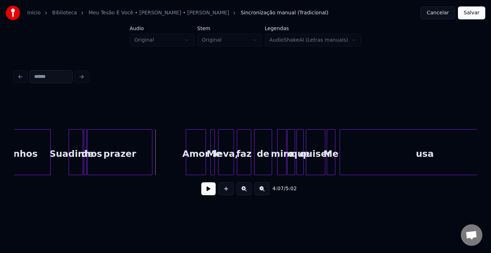
click at [150, 142] on div at bounding box center [151, 152] width 2 height 45
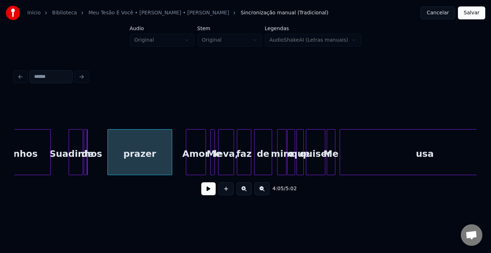
click at [121, 139] on div "prazer" at bounding box center [140, 154] width 64 height 49
click at [99, 147] on div at bounding box center [99, 152] width 2 height 45
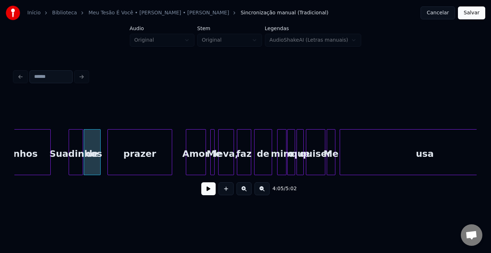
click at [206, 192] on button at bounding box center [208, 189] width 14 height 13
click at [95, 145] on div at bounding box center [95, 152] width 2 height 45
click at [101, 142] on div "de" at bounding box center [101, 154] width 7 height 49
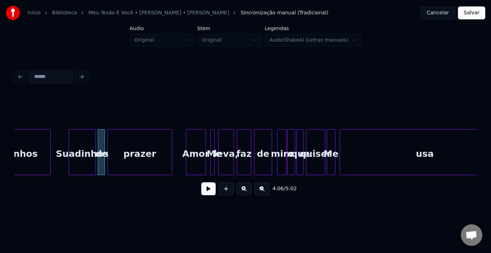
click at [94, 142] on div at bounding box center [94, 152] width 2 height 45
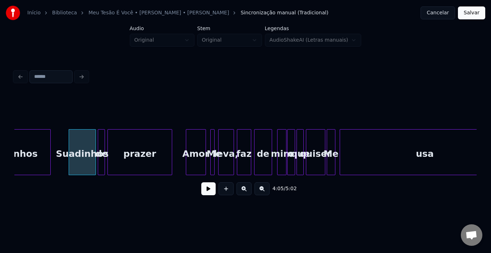
click at [207, 190] on button at bounding box center [208, 189] width 14 height 13
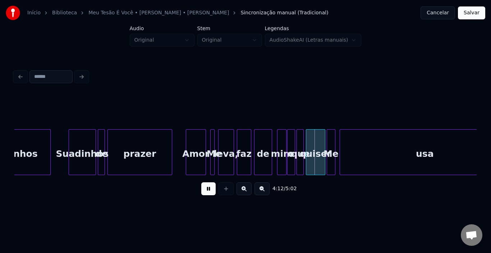
click at [207, 190] on button at bounding box center [208, 189] width 14 height 13
click at [213, 197] on div "4:08 / 5:02" at bounding box center [245, 189] width 451 height 16
click at [209, 193] on button at bounding box center [208, 189] width 14 height 13
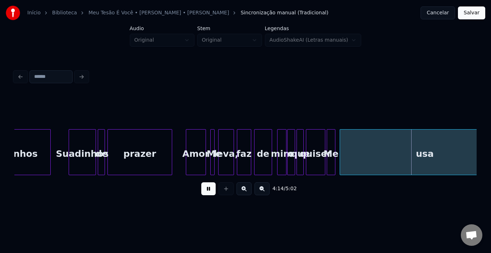
click at [209, 193] on button at bounding box center [208, 189] width 14 height 13
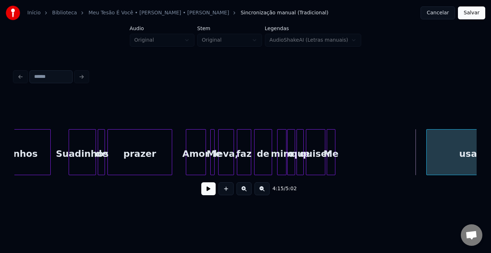
click at [427, 141] on div at bounding box center [428, 152] width 2 height 45
click at [444, 145] on div at bounding box center [445, 152] width 2 height 45
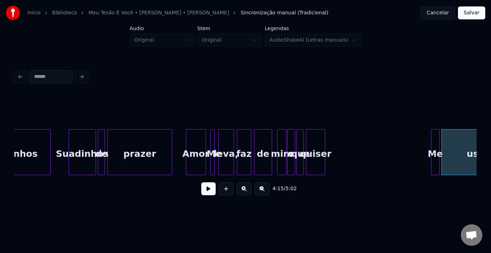
click at [435, 139] on div "Me" at bounding box center [435, 154] width 8 height 49
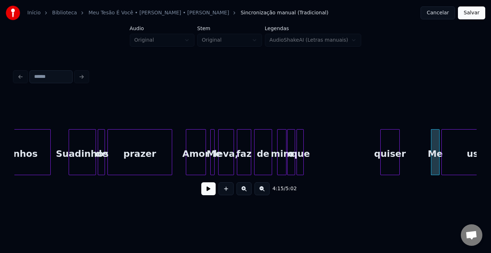
click at [389, 146] on div "quiser" at bounding box center [390, 154] width 19 height 49
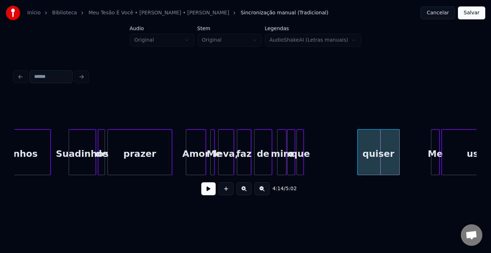
click at [358, 145] on div at bounding box center [359, 152] width 2 height 45
click at [350, 143] on div "que" at bounding box center [350, 154] width 7 height 49
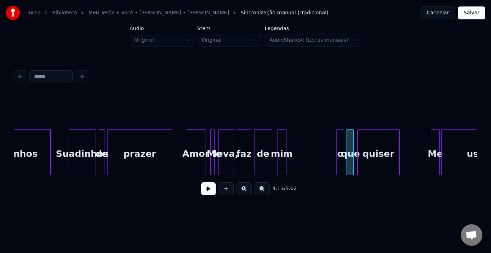
click at [340, 146] on div "o" at bounding box center [340, 154] width 7 height 49
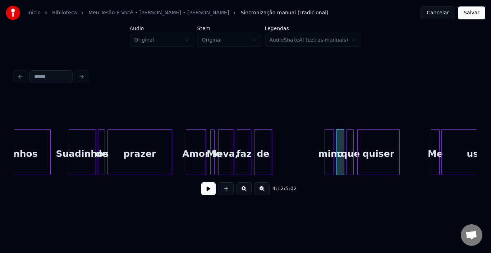
click at [328, 142] on div "mim" at bounding box center [329, 154] width 9 height 49
click at [193, 151] on div "Amor" at bounding box center [195, 154] width 19 height 49
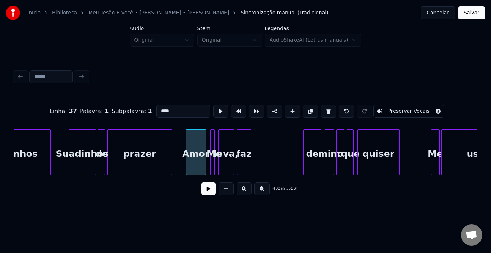
click at [316, 138] on div "de" at bounding box center [312, 154] width 17 height 49
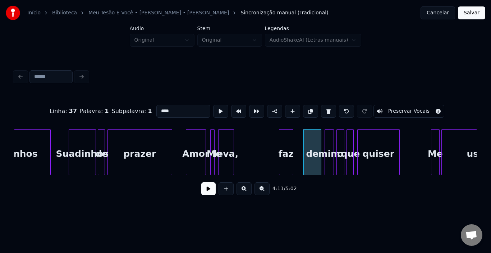
click at [287, 139] on div "faz" at bounding box center [286, 154] width 14 height 49
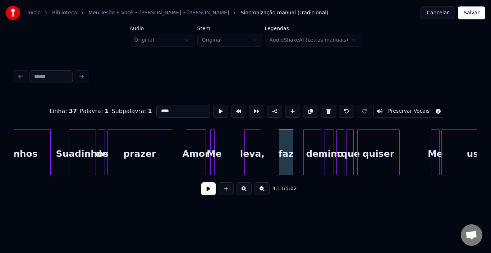
click at [253, 139] on div "leva," at bounding box center [252, 154] width 15 height 49
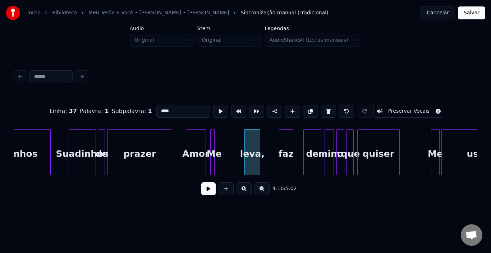
click at [190, 148] on div "Amor" at bounding box center [195, 154] width 19 height 49
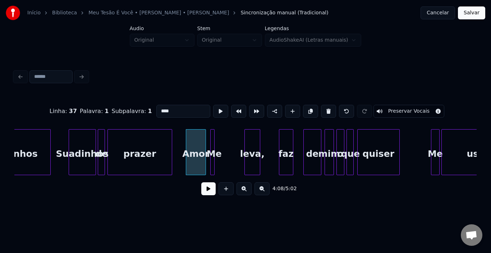
click at [209, 195] on button at bounding box center [208, 189] width 14 height 13
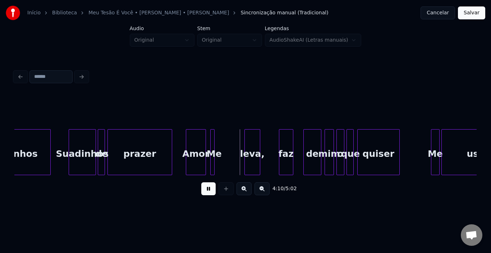
click at [209, 195] on button at bounding box center [208, 189] width 14 height 13
click at [241, 140] on div "Me" at bounding box center [240, 154] width 7 height 49
click at [255, 139] on div "leva," at bounding box center [257, 154] width 15 height 49
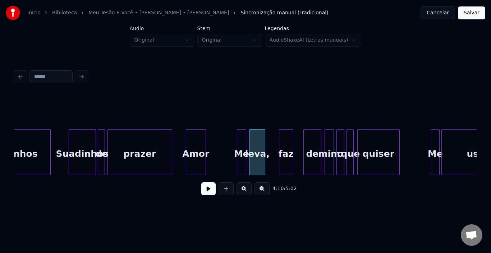
click at [244, 140] on div at bounding box center [245, 152] width 2 height 45
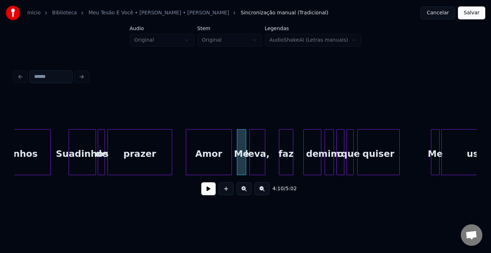
click at [231, 144] on div at bounding box center [230, 152] width 2 height 45
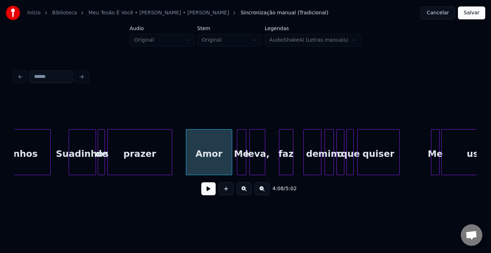
click at [209, 195] on button at bounding box center [208, 189] width 14 height 13
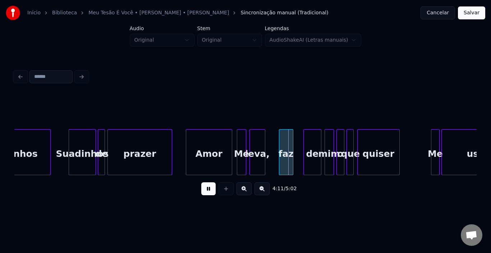
click at [209, 195] on button at bounding box center [208, 189] width 14 height 13
click at [295, 139] on div "faz" at bounding box center [294, 154] width 14 height 49
click at [313, 143] on div at bounding box center [313, 152] width 2 height 45
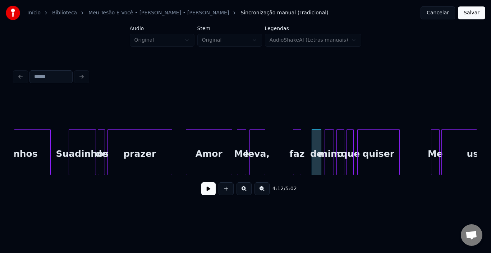
click at [295, 139] on div at bounding box center [294, 152] width 2 height 45
click at [303, 139] on div "faz" at bounding box center [304, 154] width 8 height 49
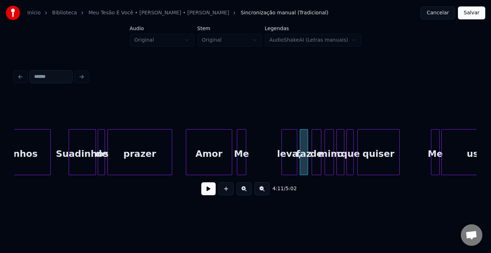
click at [288, 142] on div "leva," at bounding box center [289, 154] width 15 height 49
click at [285, 142] on div at bounding box center [285, 152] width 2 height 45
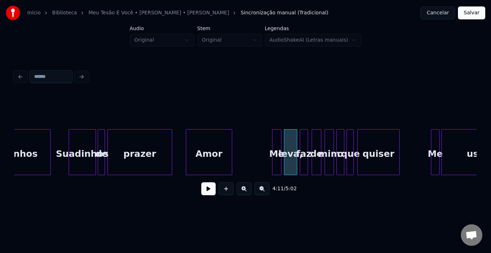
click at [277, 142] on div "Me" at bounding box center [276, 154] width 9 height 49
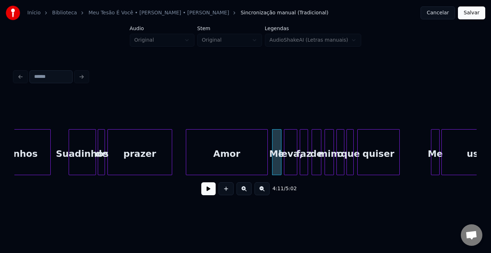
click at [266, 146] on div at bounding box center [266, 152] width 2 height 45
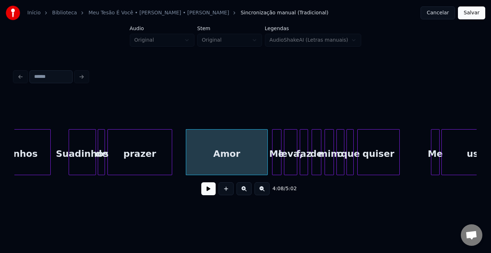
click at [209, 193] on button at bounding box center [208, 189] width 14 height 13
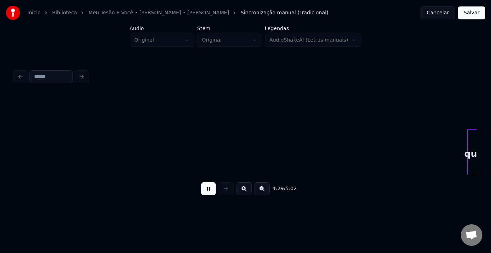
scroll to position [0, 9694]
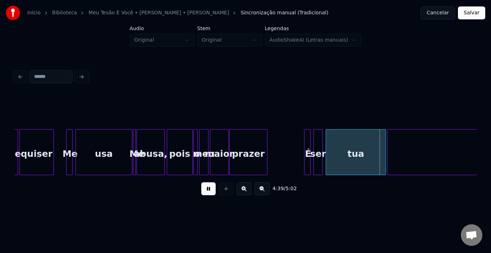
click at [209, 193] on button at bounding box center [208, 189] width 14 height 13
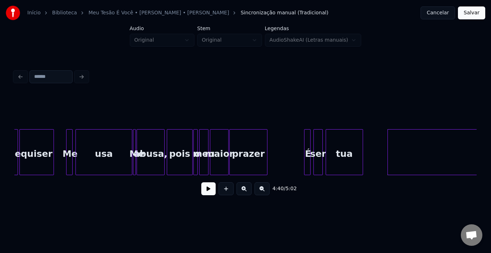
click at [361, 150] on div at bounding box center [362, 152] width 2 height 45
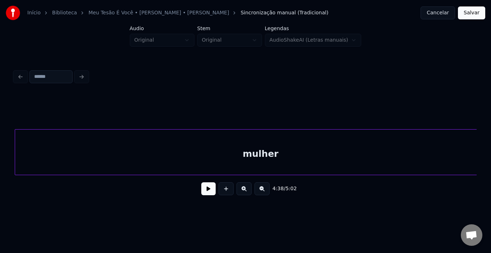
scroll to position [0, 10035]
click at [379, 150] on div "mulher" at bounding box center [260, 154] width 491 height 49
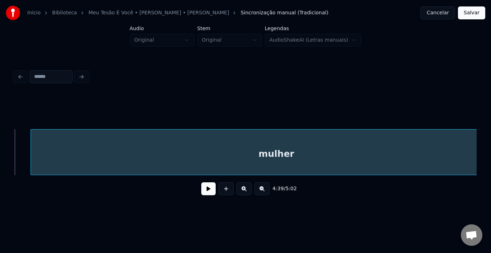
scroll to position [0, 10071]
click at [217, 156] on div "mulher" at bounding box center [260, 154] width 491 height 49
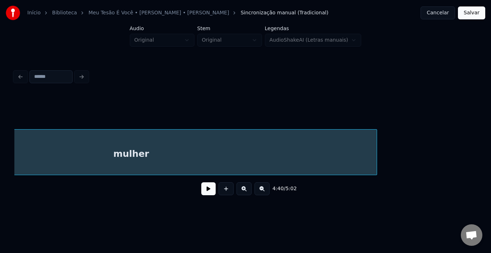
scroll to position [0, 10215]
click at [362, 154] on div "mulher" at bounding box center [117, 152] width 492 height 46
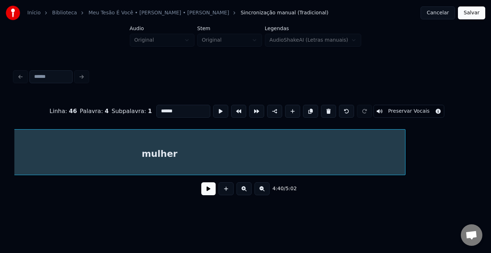
scroll to position [0, 10201]
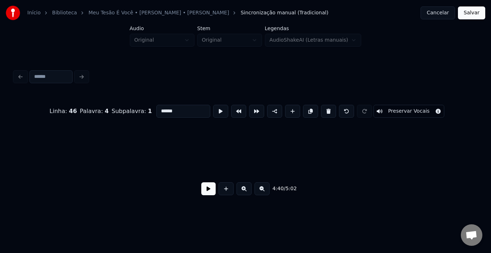
click at [0, 162] on div "Início Biblioteca Meu Tesão É Você • [PERSON_NAME] • Walkyria Santos Sincroniza…" at bounding box center [245, 105] width 491 height 210
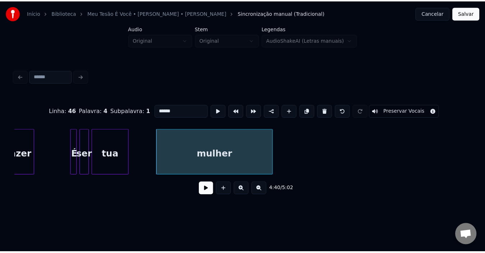
scroll to position [0, 9884]
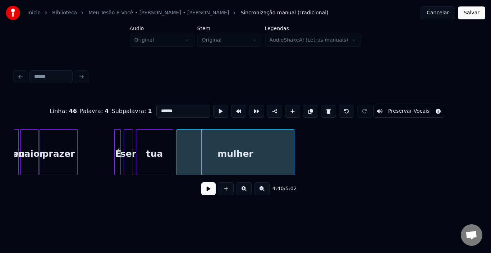
click at [209, 156] on div "mulher" at bounding box center [235, 154] width 117 height 49
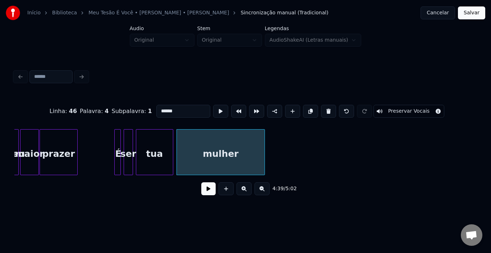
click at [264, 154] on div at bounding box center [263, 152] width 2 height 45
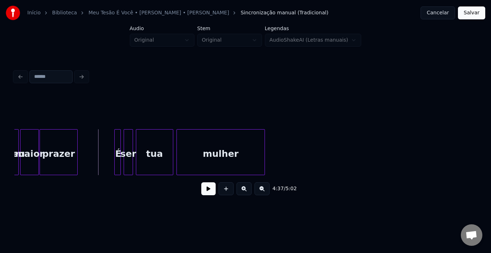
click at [211, 192] on button at bounding box center [208, 189] width 14 height 13
click at [208, 192] on button at bounding box center [208, 189] width 14 height 13
click at [157, 153] on div at bounding box center [158, 152] width 2 height 45
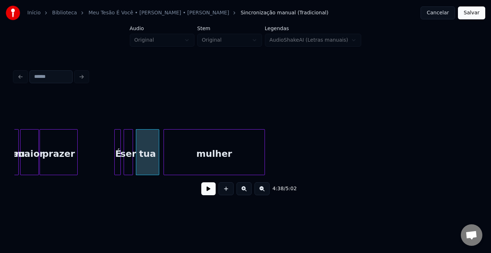
click at [165, 152] on div at bounding box center [165, 152] width 2 height 45
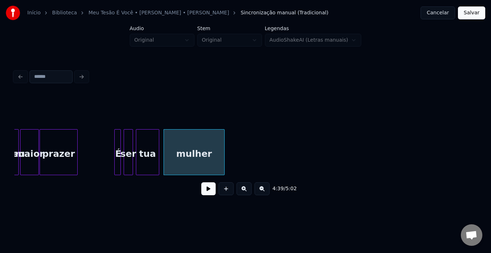
click at [224, 150] on div at bounding box center [223, 152] width 2 height 45
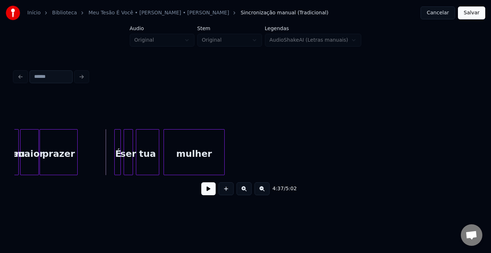
click at [206, 191] on button at bounding box center [208, 189] width 14 height 13
click at [476, 11] on button "Salvar" at bounding box center [471, 12] width 27 height 13
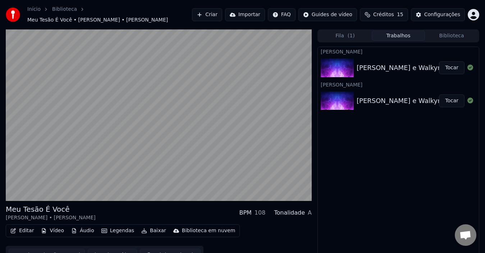
click at [25, 229] on button "Editar" at bounding box center [22, 231] width 29 height 10
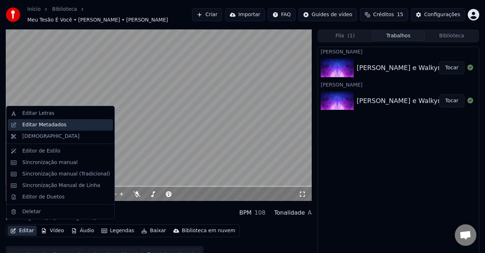
click at [50, 125] on div "Editar Metadados" at bounding box center [44, 125] width 44 height 7
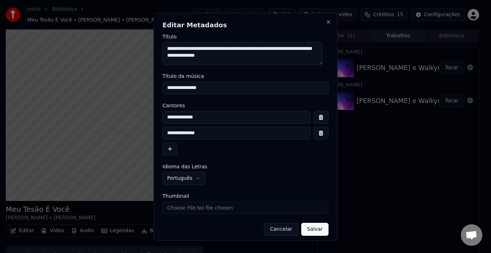
click at [225, 89] on input "**********" at bounding box center [245, 87] width 166 height 13
drag, startPoint x: 196, startPoint y: 87, endPoint x: 193, endPoint y: 90, distance: 3.8
click at [193, 90] on input "**********" at bounding box center [245, 87] width 166 height 13
click at [226, 90] on input "**********" at bounding box center [245, 87] width 166 height 13
paste input "**********"
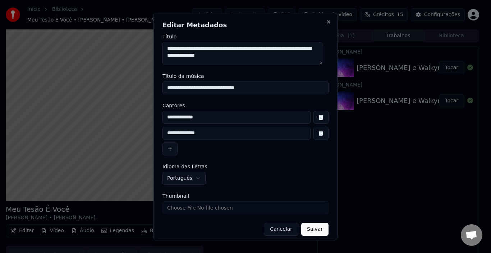
click at [262, 88] on input "**********" at bounding box center [245, 87] width 166 height 13
paste input "*******"
type input "**********"
click at [168, 49] on textarea "**********" at bounding box center [242, 53] width 160 height 23
click at [168, 50] on textarea "**********" at bounding box center [242, 53] width 160 height 23
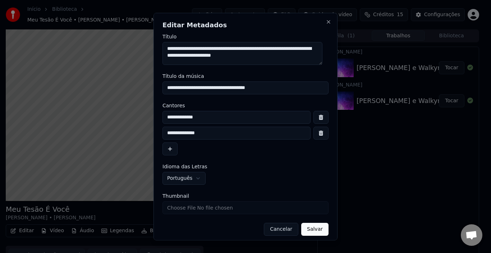
click at [192, 49] on textarea "**********" at bounding box center [242, 53] width 160 height 23
click at [264, 51] on textarea "**********" at bounding box center [242, 53] width 160 height 23
click at [307, 49] on textarea "**********" at bounding box center [242, 53] width 160 height 23
click at [206, 57] on textarea "**********" at bounding box center [242, 53] width 160 height 23
drag, startPoint x: 228, startPoint y: 56, endPoint x: 233, endPoint y: 56, distance: 4.3
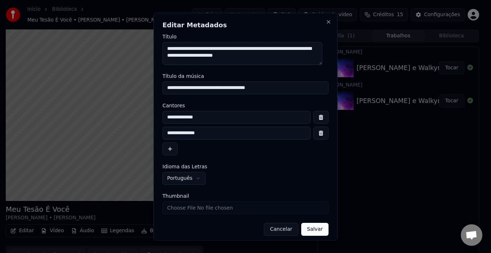
click at [233, 56] on textarea "**********" at bounding box center [242, 53] width 160 height 23
click at [263, 58] on textarea "**********" at bounding box center [242, 53] width 160 height 23
type textarea "**********"
click at [312, 229] on button "Salvar" at bounding box center [314, 229] width 27 height 13
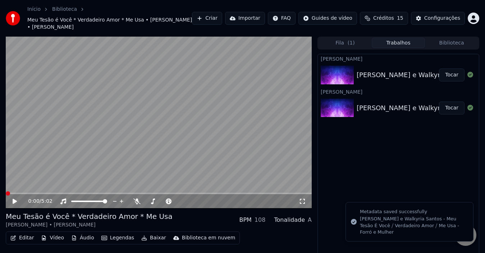
click at [15, 199] on icon at bounding box center [15, 201] width 4 height 5
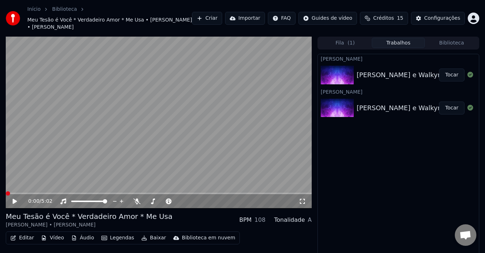
drag, startPoint x: 12, startPoint y: 184, endPoint x: 0, endPoint y: 188, distance: 12.6
click at [0, 187] on div "0:00 / 5:02 Meu Tesão é Você * Verdadeiro Amor * Me Usa [PERSON_NAME] • Walkyri…" at bounding box center [242, 154] width 485 height 235
click at [6, 192] on span at bounding box center [8, 194] width 4 height 4
click at [15, 199] on icon at bounding box center [20, 202] width 17 height 6
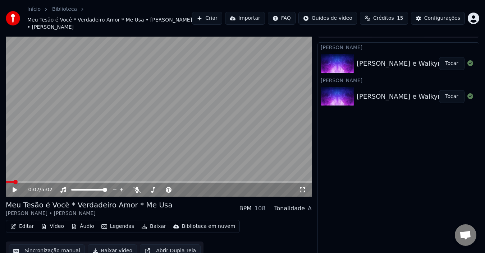
click at [108, 245] on button "Baixar vídeo" at bounding box center [112, 251] width 49 height 13
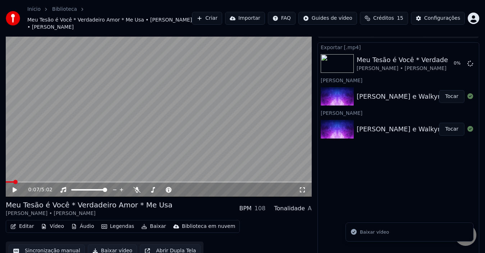
click at [18, 222] on button "Editar" at bounding box center [22, 227] width 29 height 10
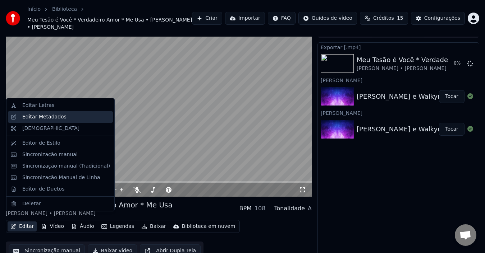
click at [46, 116] on div "Editar Metadados" at bounding box center [44, 117] width 44 height 7
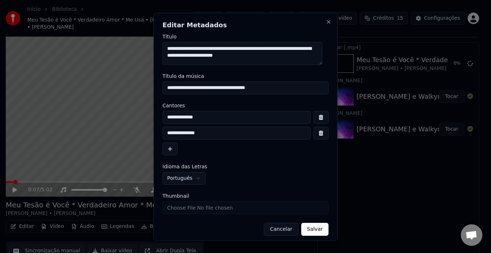
drag, startPoint x: 190, startPoint y: 52, endPoint x: 190, endPoint y: 49, distance: 3.6
click at [190, 51] on textarea "**********" at bounding box center [242, 53] width 160 height 23
click at [190, 48] on textarea "**********" at bounding box center [242, 53] width 160 height 23
drag, startPoint x: 190, startPoint y: 48, endPoint x: 169, endPoint y: 49, distance: 21.2
click at [169, 49] on textarea "**********" at bounding box center [242, 53] width 160 height 23
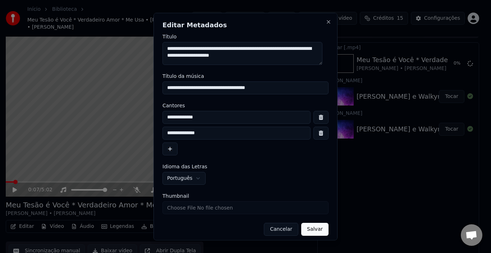
type textarea "**********"
click at [309, 233] on button "Salvar" at bounding box center [314, 229] width 27 height 13
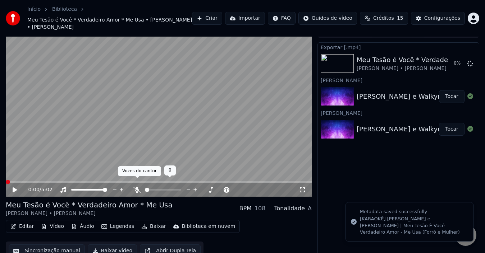
click at [136, 187] on icon at bounding box center [136, 190] width 7 height 6
click at [107, 245] on button "Baixar vídeo" at bounding box center [112, 251] width 49 height 13
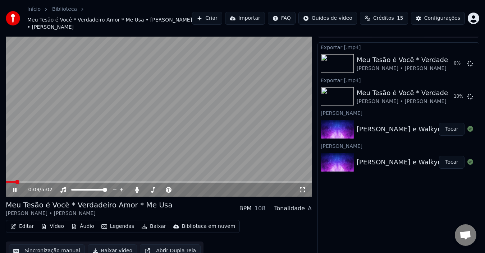
click at [14, 188] on icon at bounding box center [15, 190] width 4 height 4
